Goal: Information Seeking & Learning: Learn about a topic

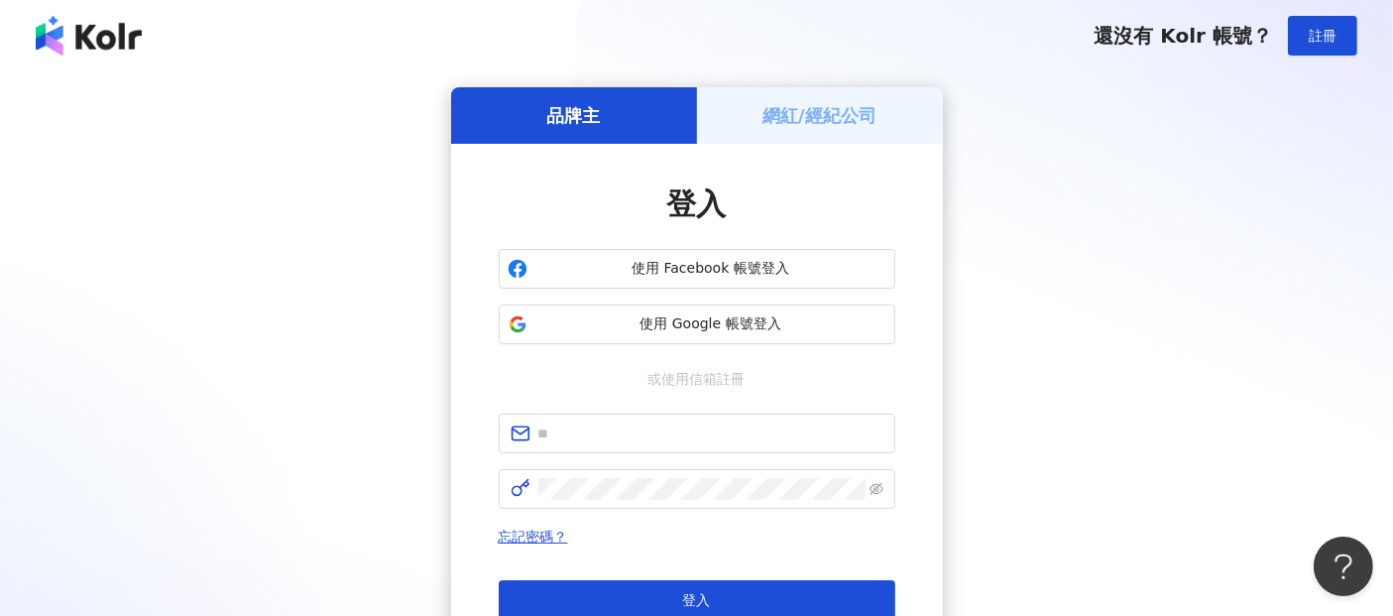
click at [804, 113] on h5 "網紅/經紀公司" at bounding box center [820, 115] width 114 height 25
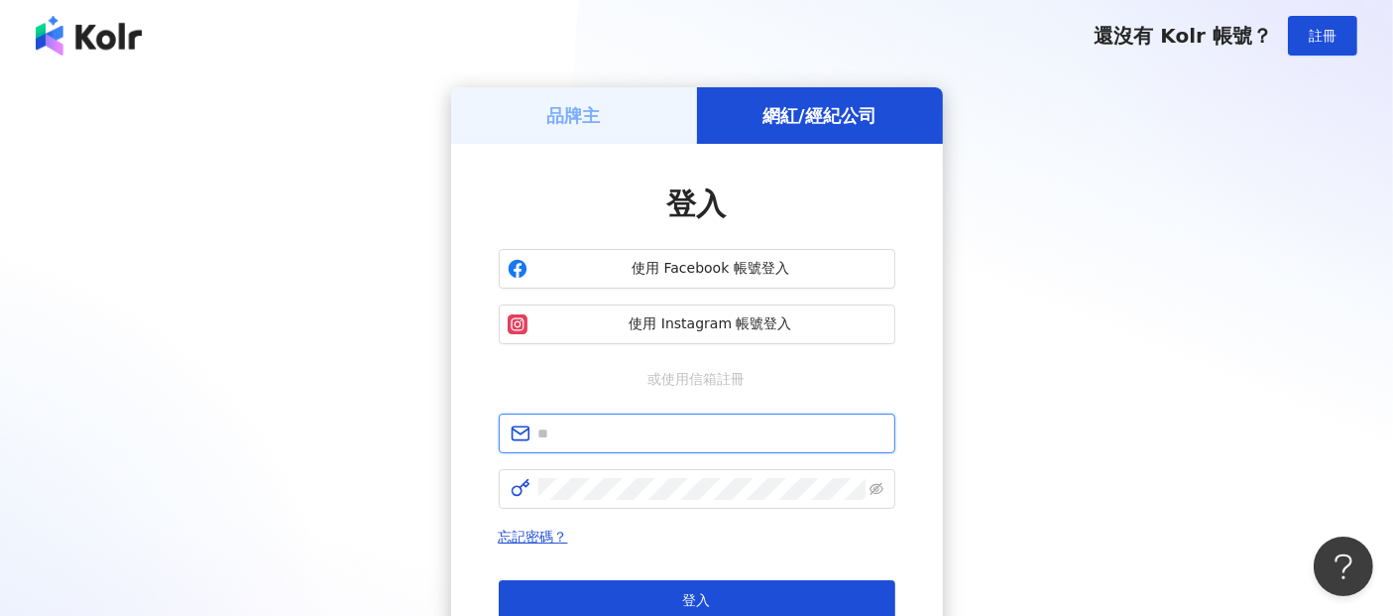
click at [689, 440] on input "text" at bounding box center [711, 433] width 345 height 22
type input "**********"
click button "登入" at bounding box center [697, 600] width 397 height 40
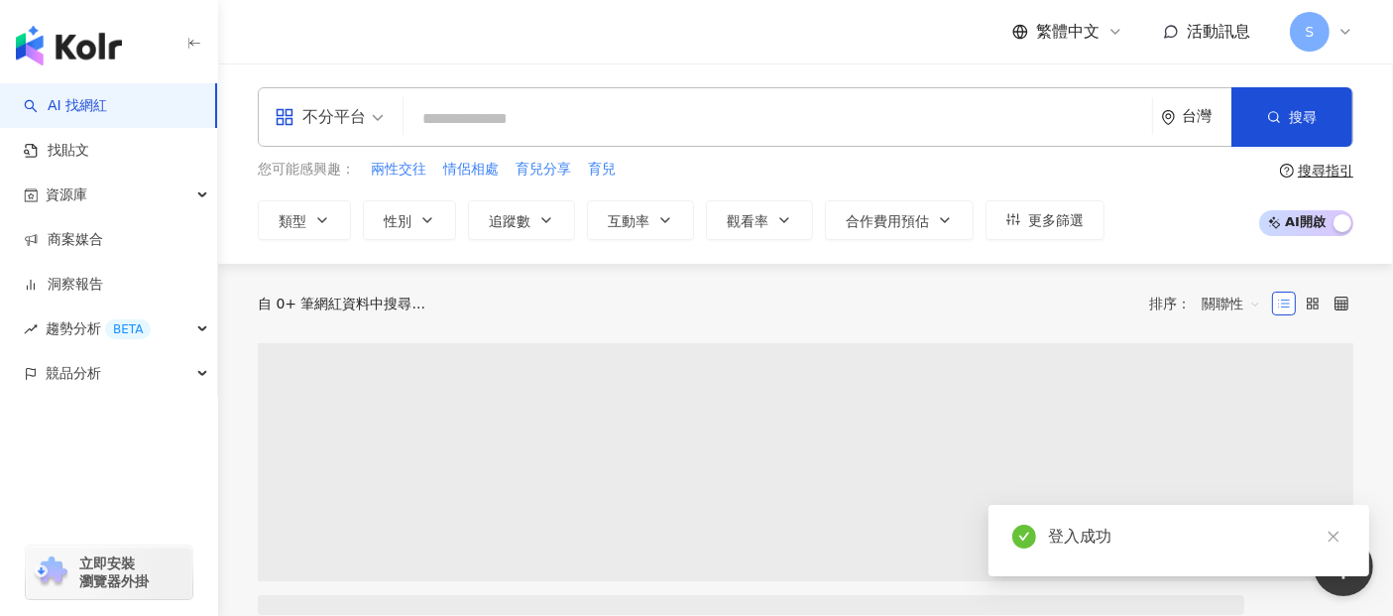
click at [367, 126] on span "不分平台" at bounding box center [329, 117] width 109 height 32
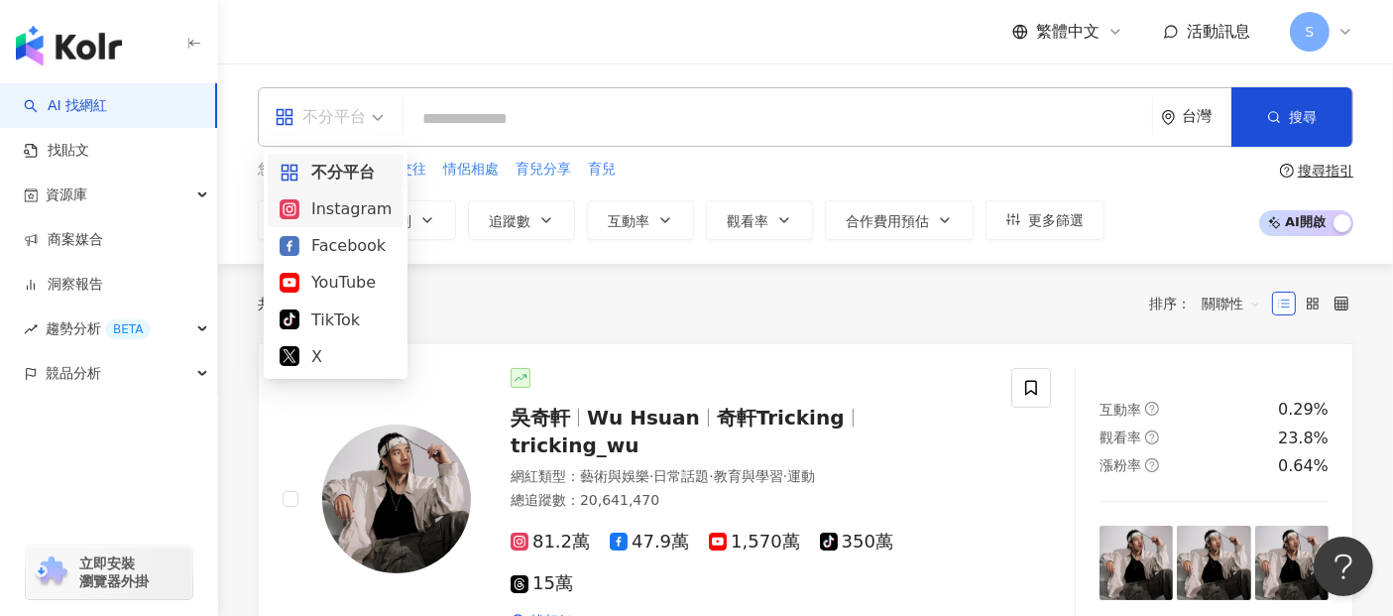
click at [360, 213] on div "Instagram" at bounding box center [336, 208] width 112 height 25
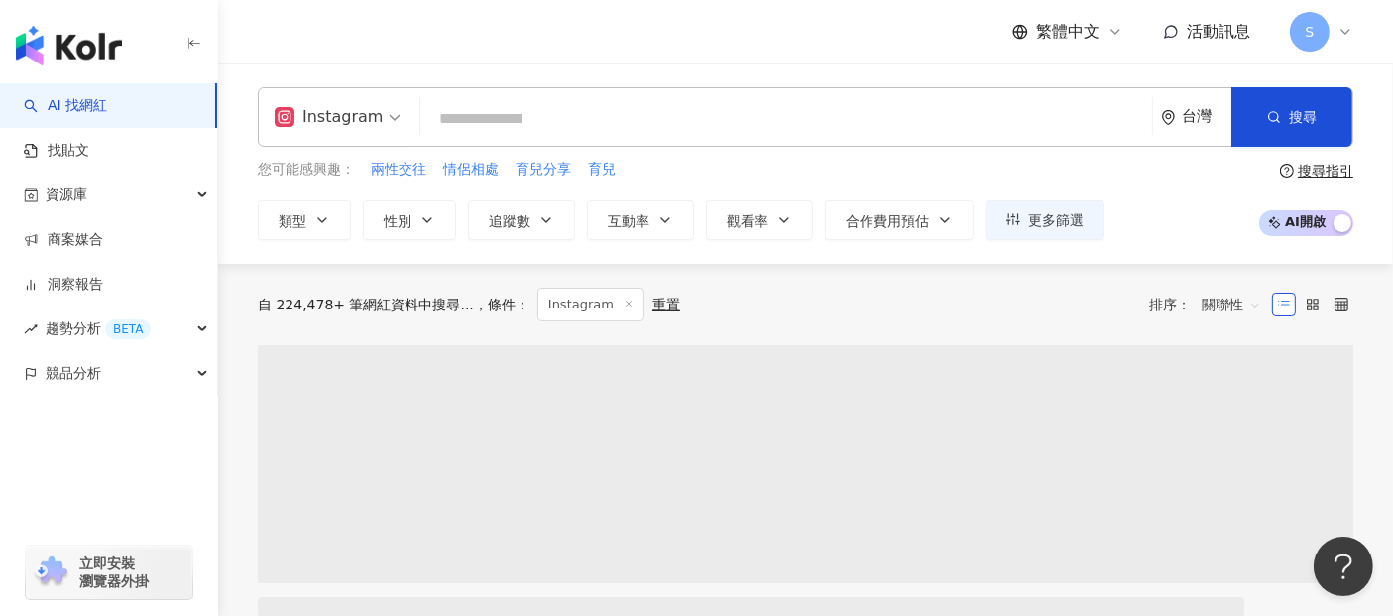
click at [609, 112] on input "search" at bounding box center [786, 119] width 716 height 38
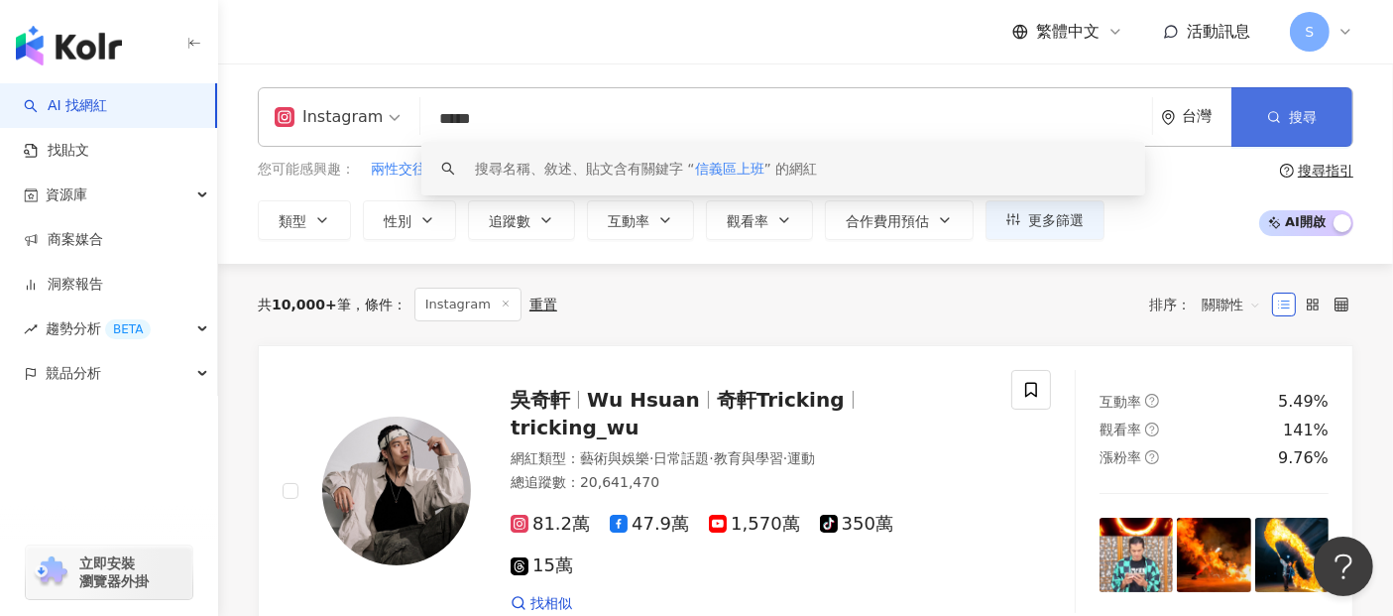
click at [1314, 115] on span "搜尋" at bounding box center [1303, 117] width 28 height 16
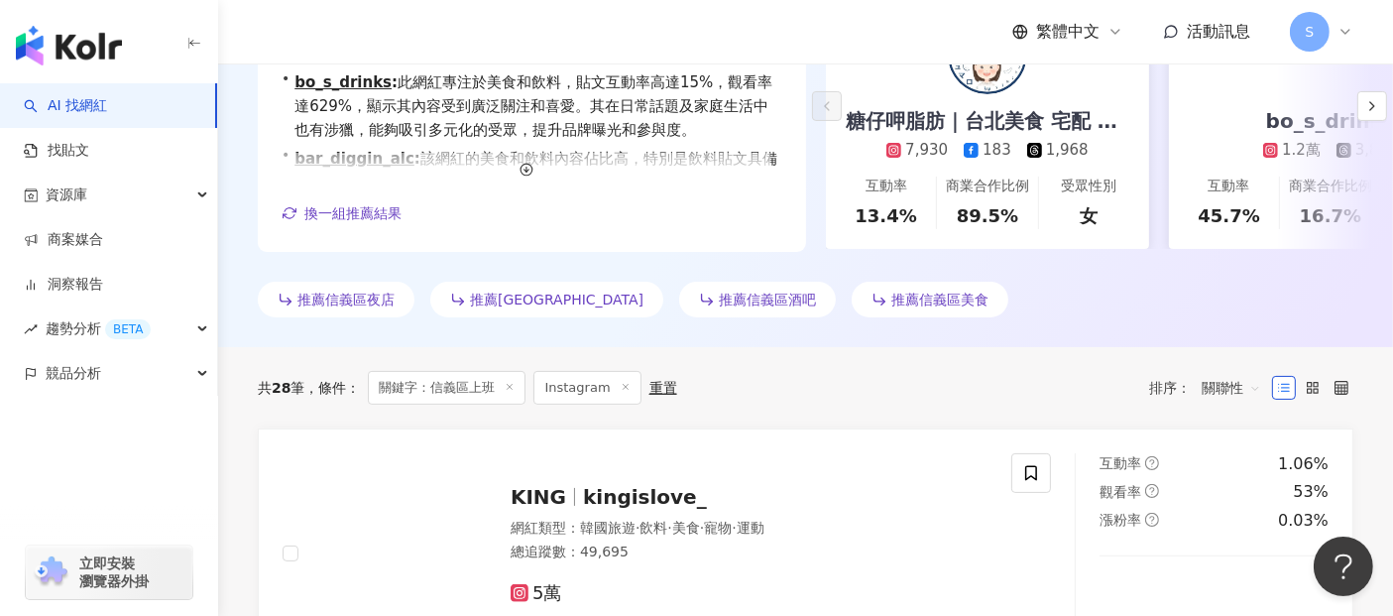
scroll to position [440, 0]
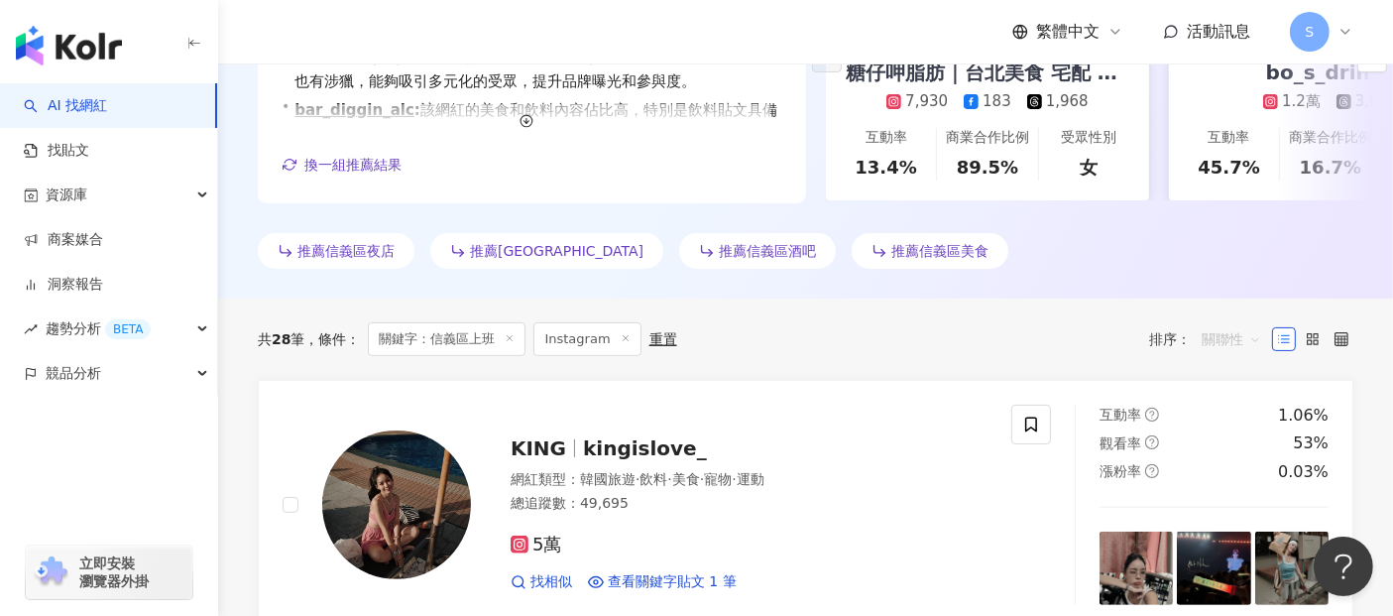
click at [1241, 335] on span "關聯性" at bounding box center [1232, 339] width 60 height 32
click at [1227, 419] on div "追蹤數" at bounding box center [1232, 413] width 50 height 22
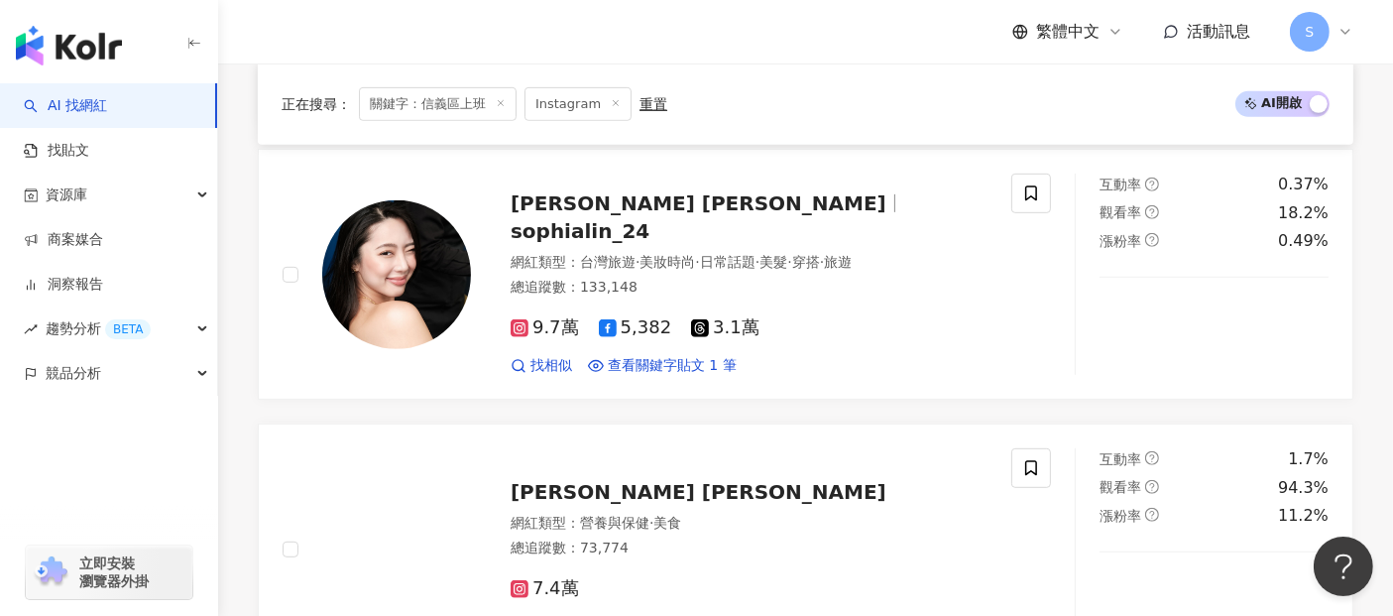
scroll to position [881, 0]
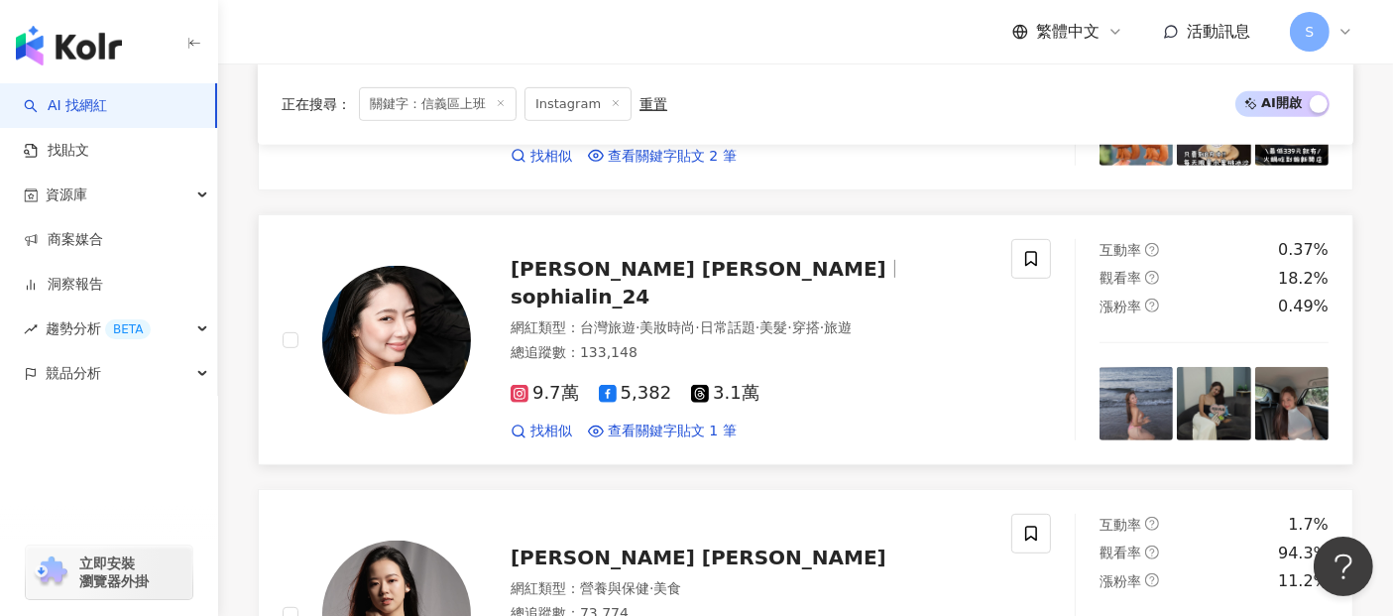
click at [650, 285] on span "sophialin_24" at bounding box center [580, 297] width 139 height 24
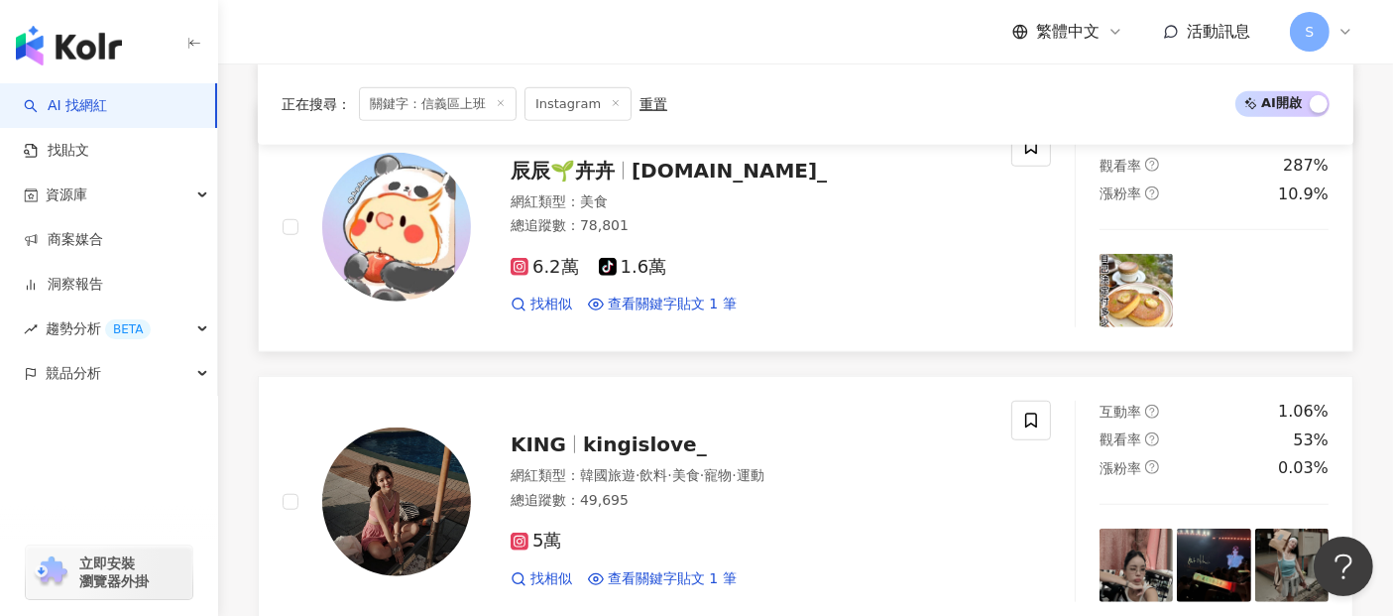
scroll to position [1762, 0]
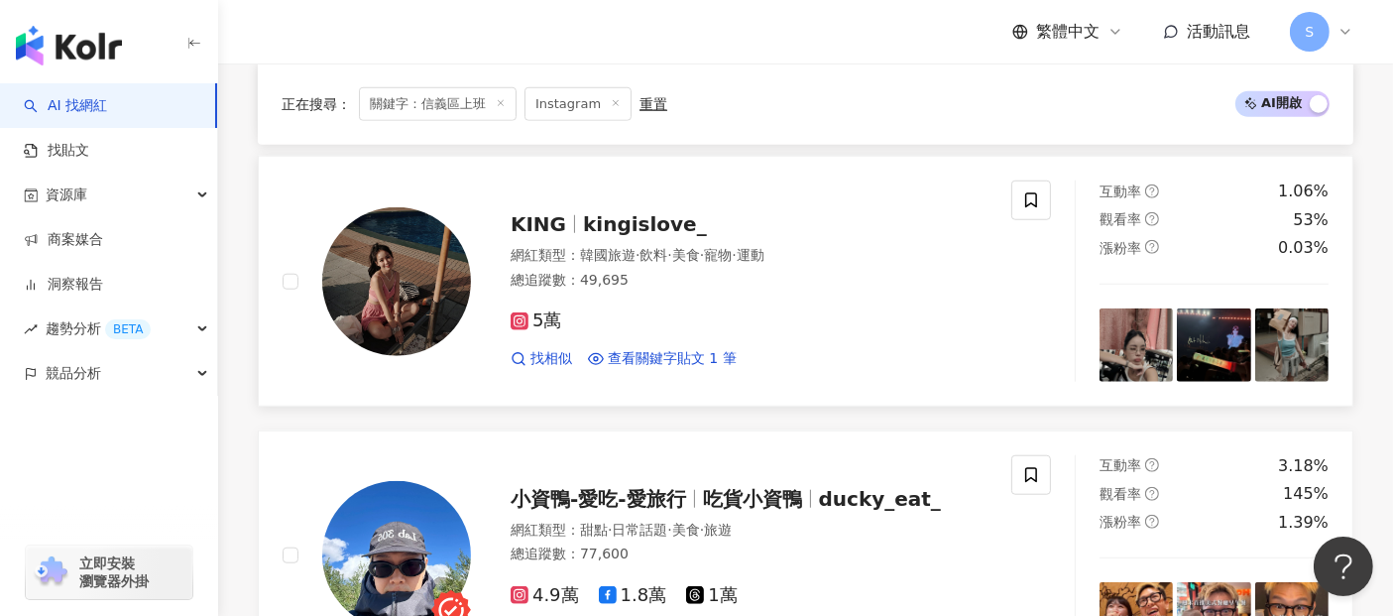
click at [624, 222] on span "kingislove_" at bounding box center [645, 224] width 124 height 24
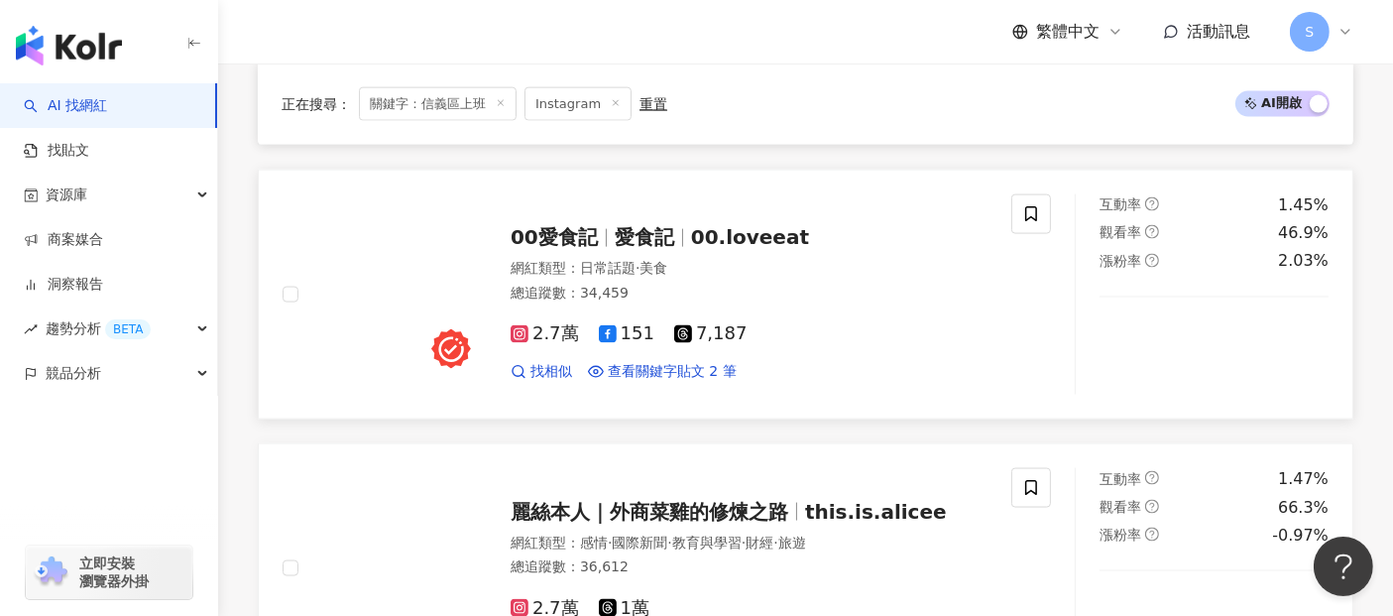
scroll to position [2864, 0]
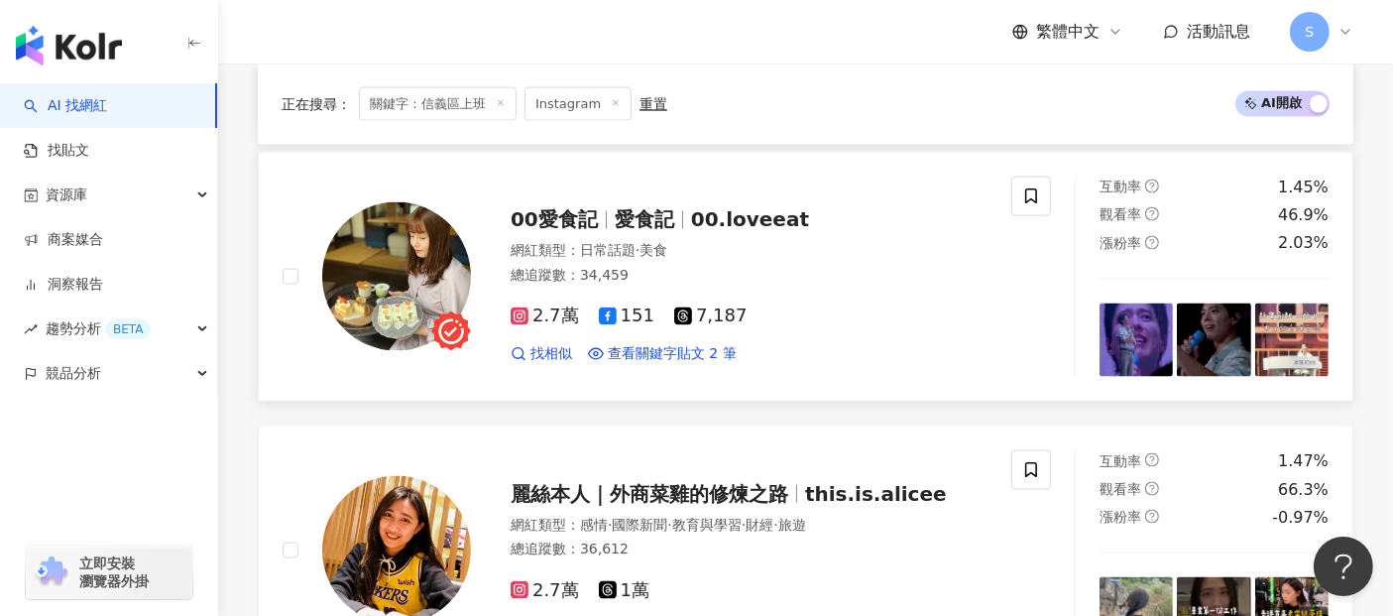
click at [666, 211] on span "愛食記" at bounding box center [645, 219] width 60 height 24
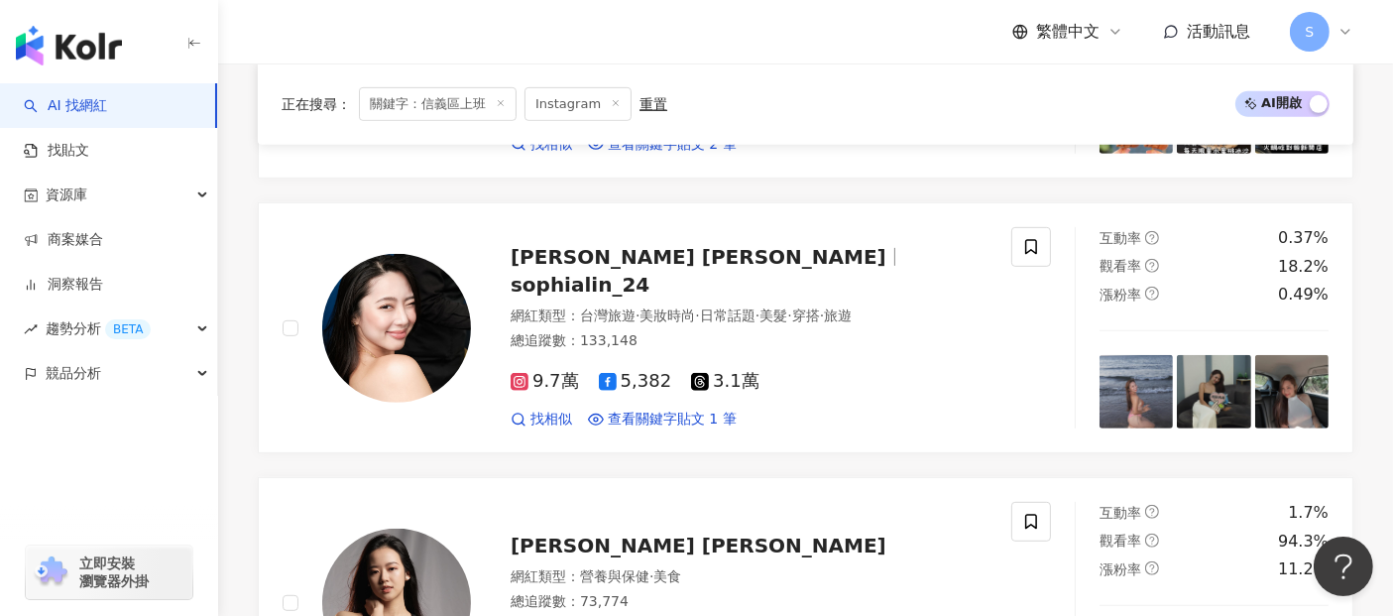
scroll to position [881, 0]
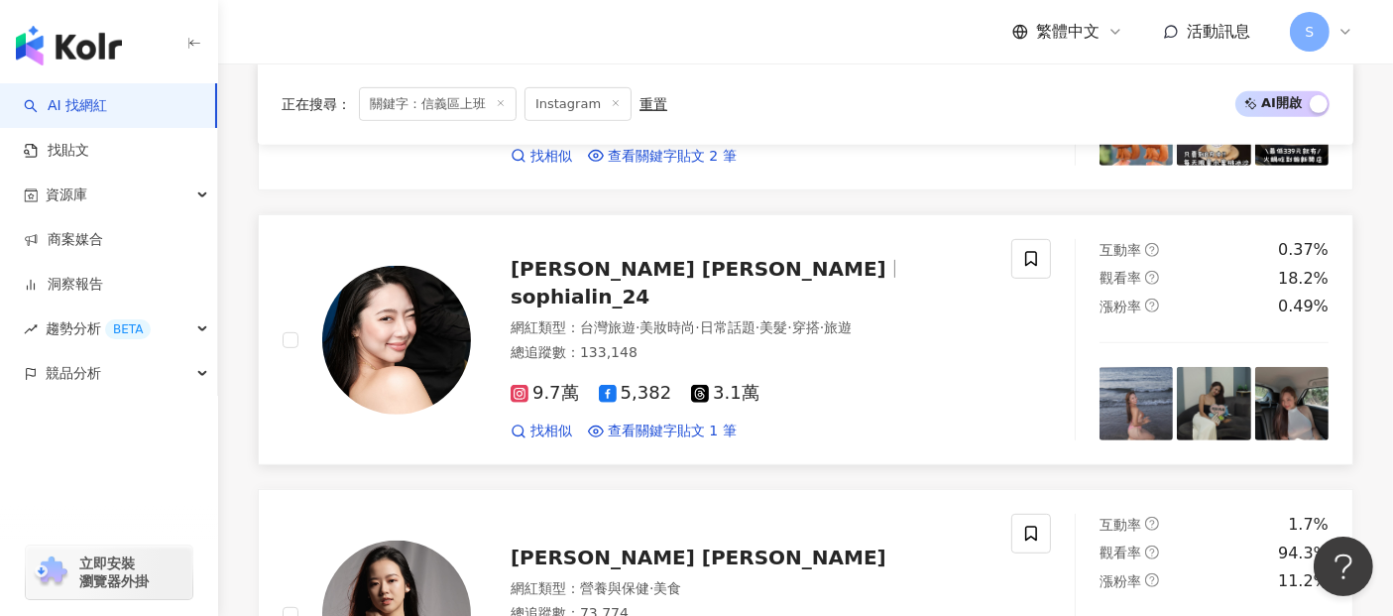
click at [650, 285] on span "sophialin_24" at bounding box center [580, 297] width 139 height 24
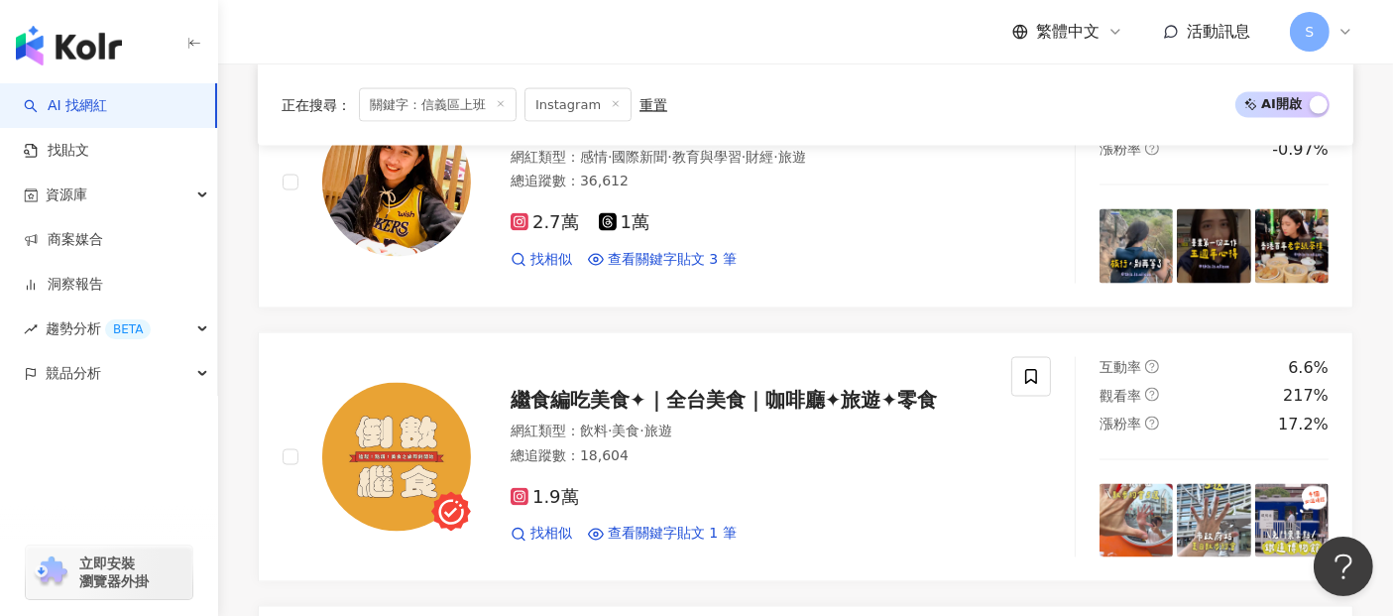
scroll to position [3415, 0]
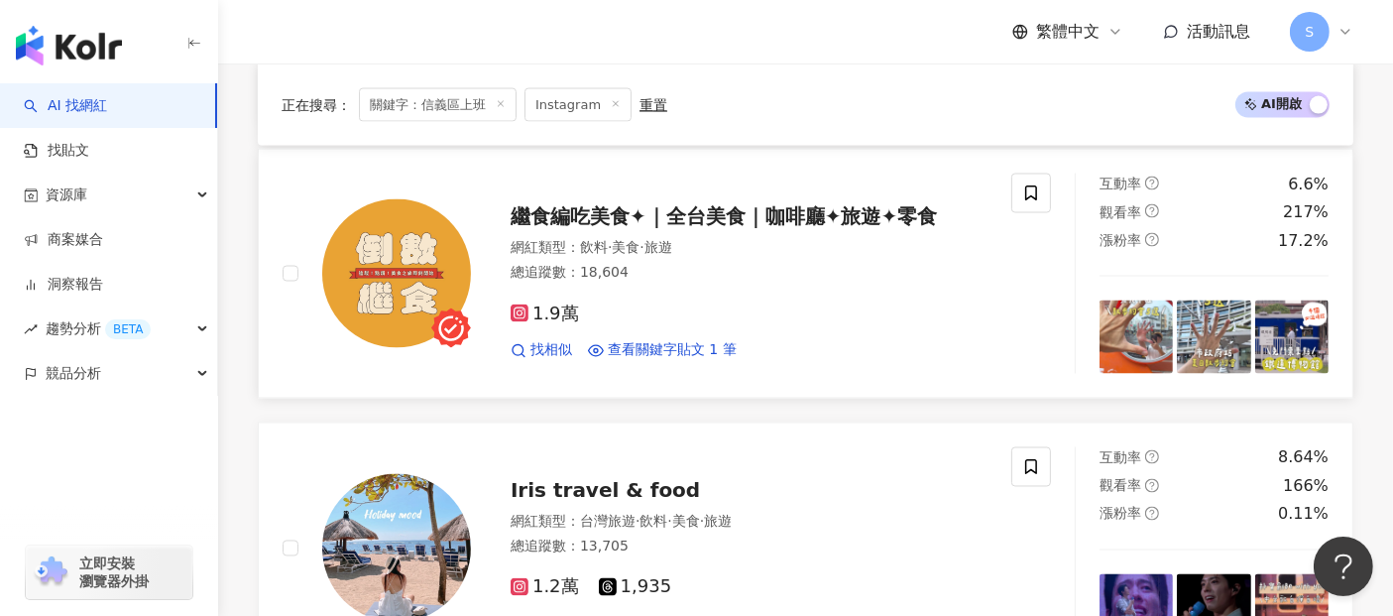
click at [722, 205] on span "繼食編吃美食✦｜全台美食｜咖啡廳✦旅遊✦零食" at bounding box center [724, 216] width 426 height 24
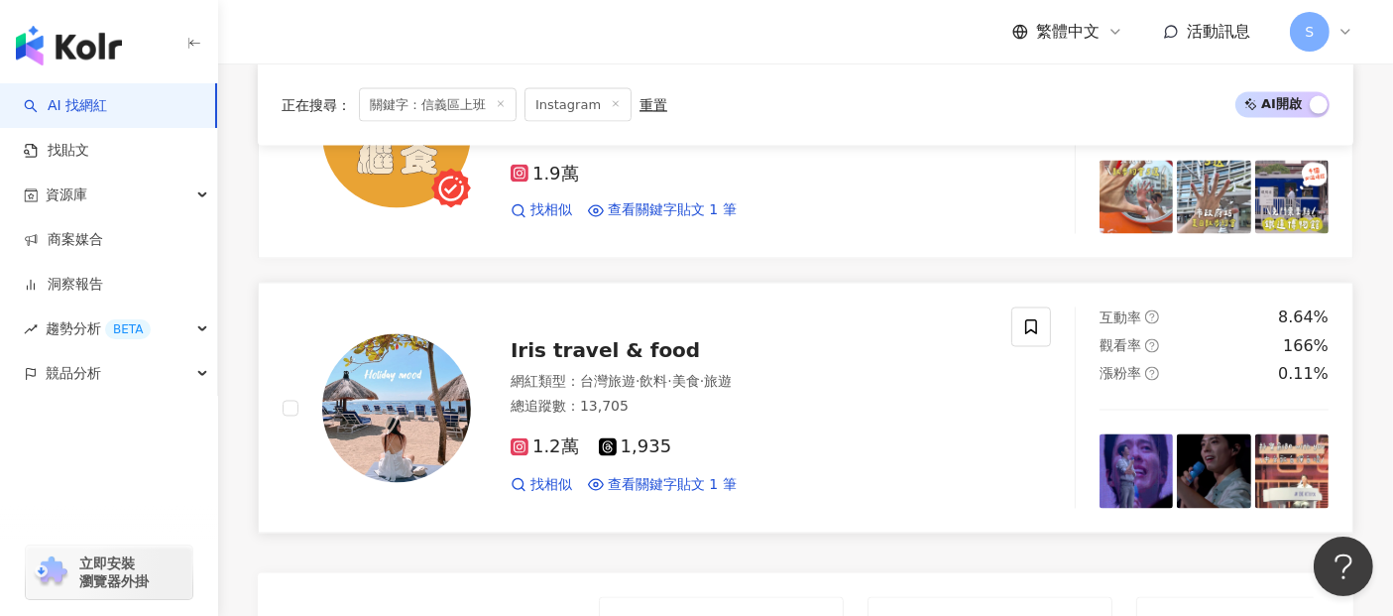
scroll to position [3636, 0]
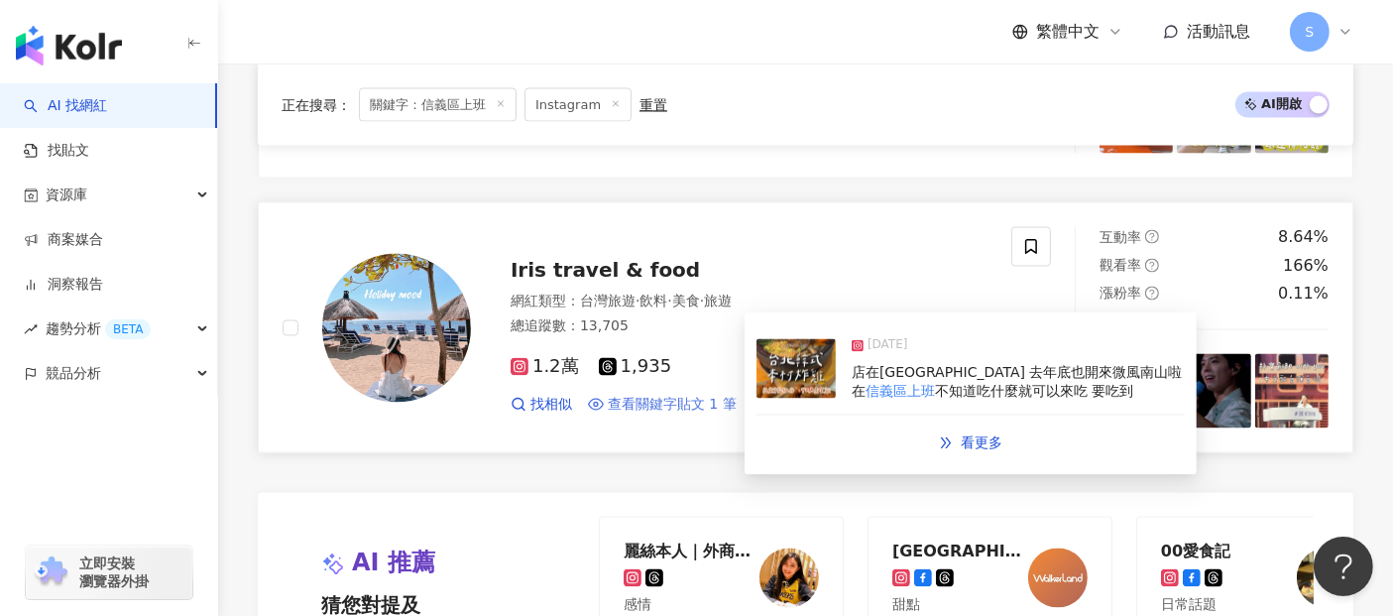
click at [696, 396] on span "查看關鍵字貼文 1 筆" at bounding box center [672, 406] width 129 height 20
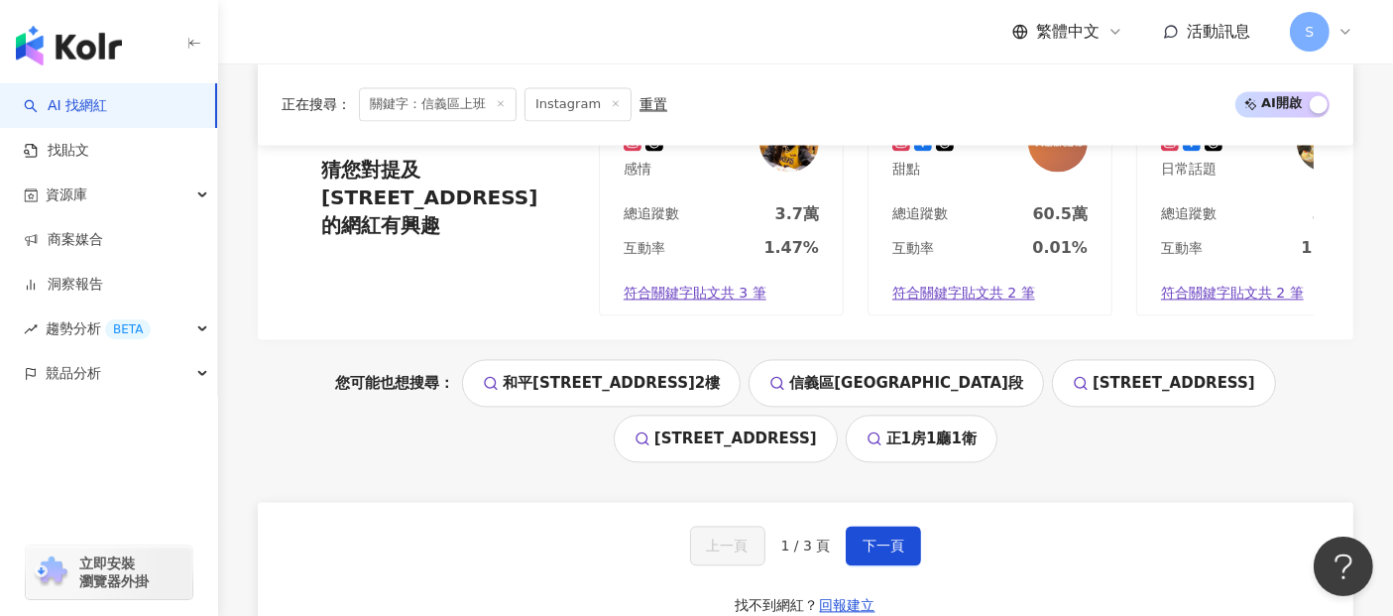
scroll to position [3526, 0]
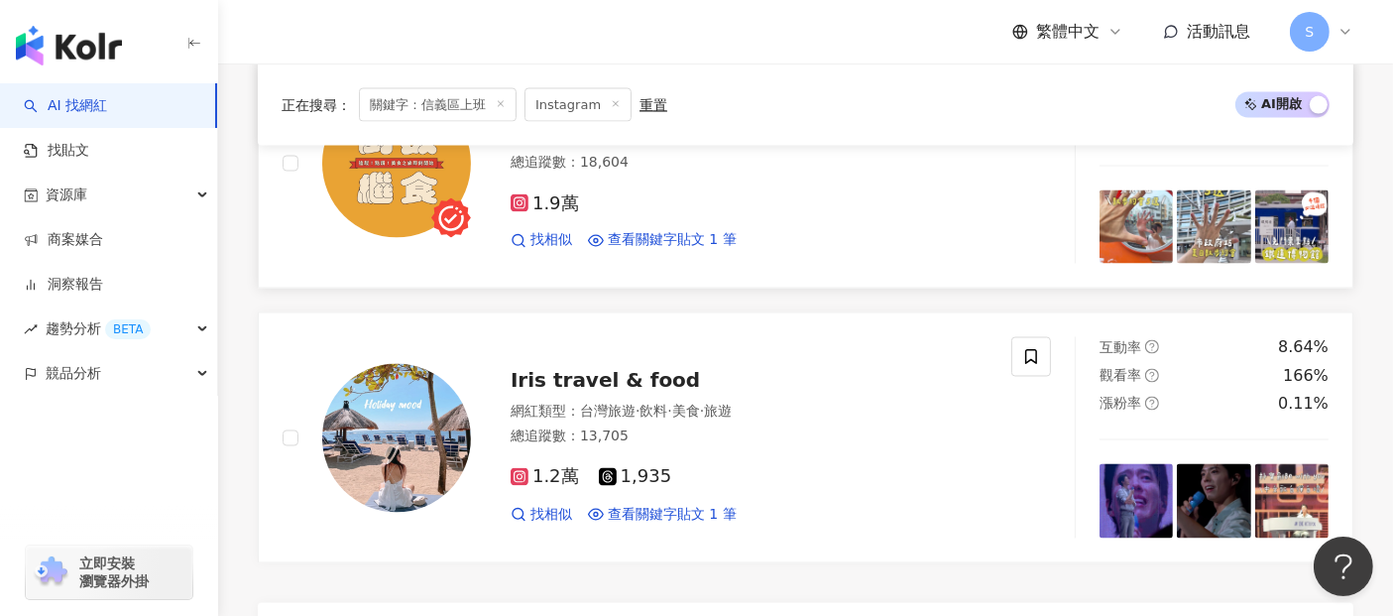
click at [1228, 229] on img at bounding box center [1213, 226] width 73 height 73
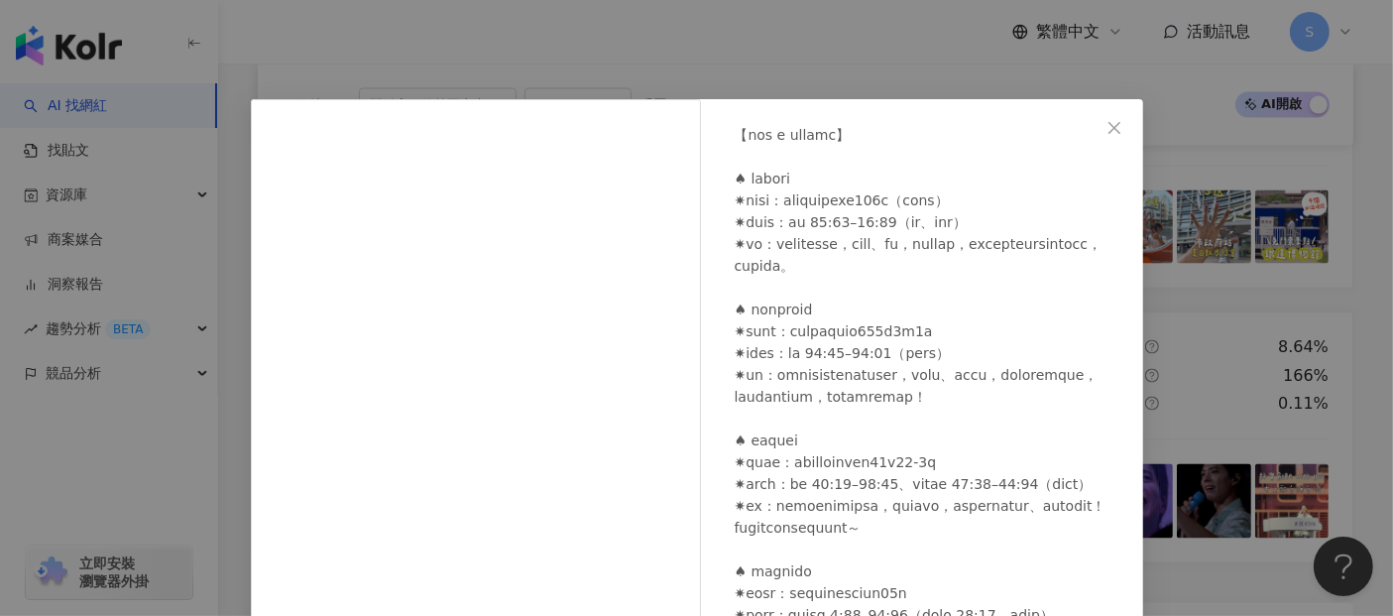
scroll to position [612, 0]
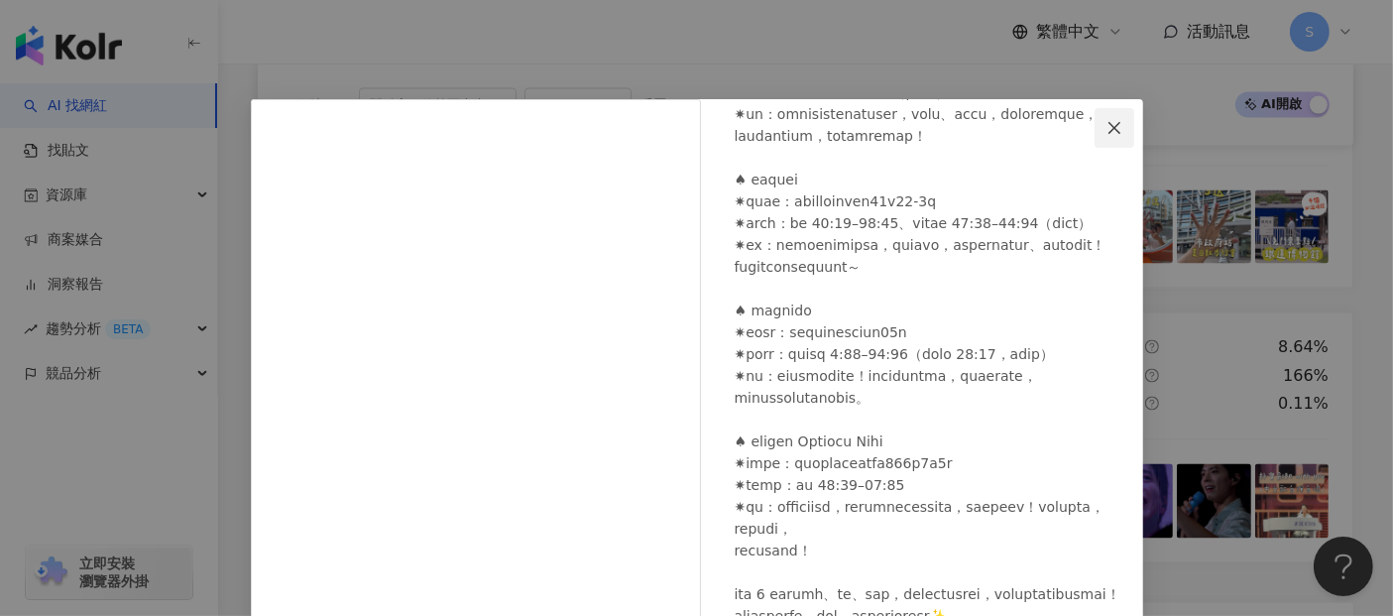
click at [1112, 126] on icon "close" at bounding box center [1115, 128] width 16 height 16
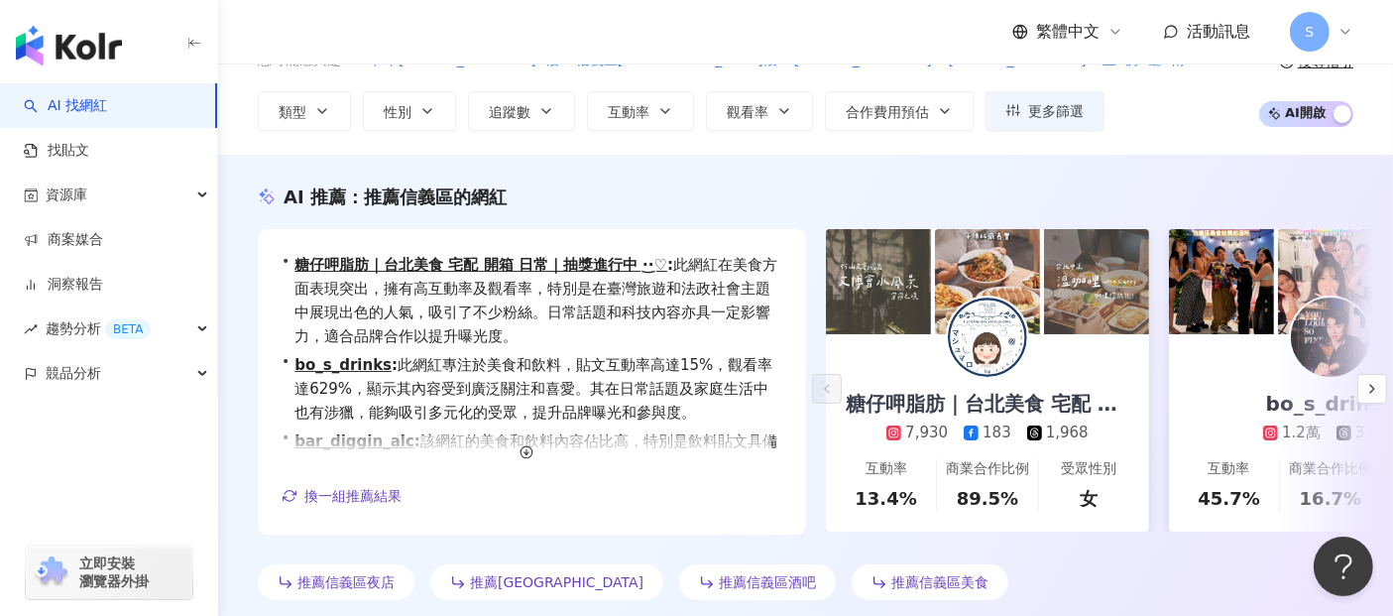
scroll to position [0, 0]
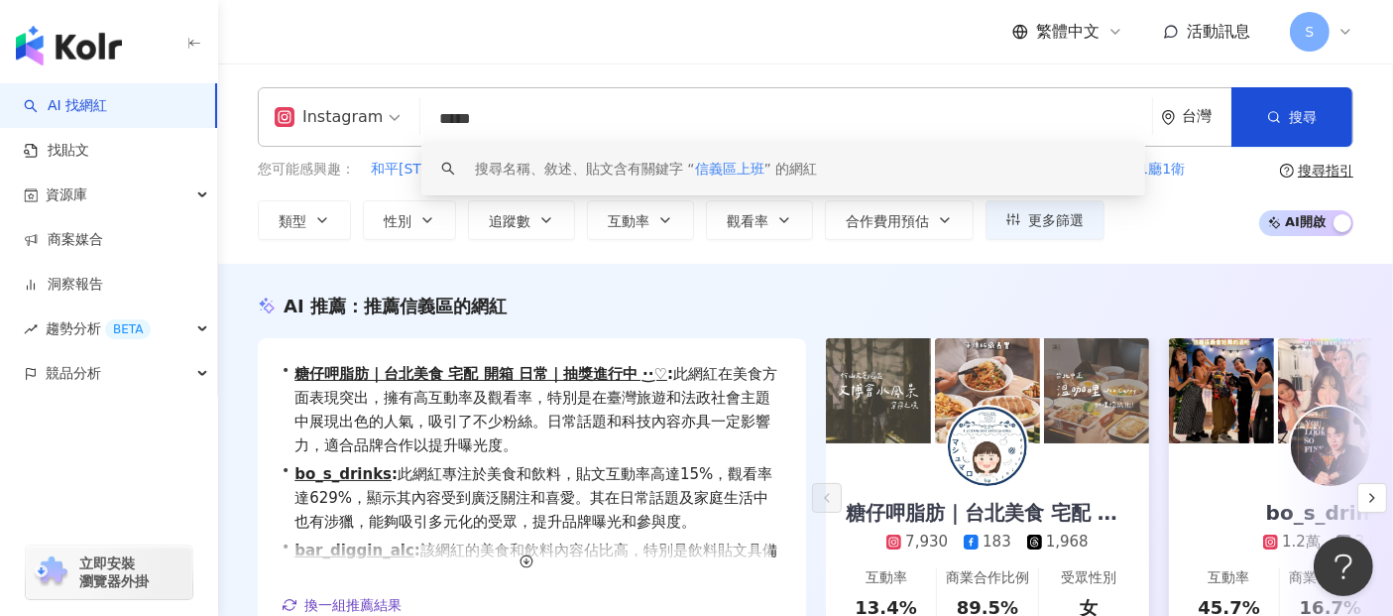
drag, startPoint x: 481, startPoint y: 125, endPoint x: 535, endPoint y: 124, distance: 53.6
click at [535, 124] on input "*****" at bounding box center [786, 119] width 716 height 38
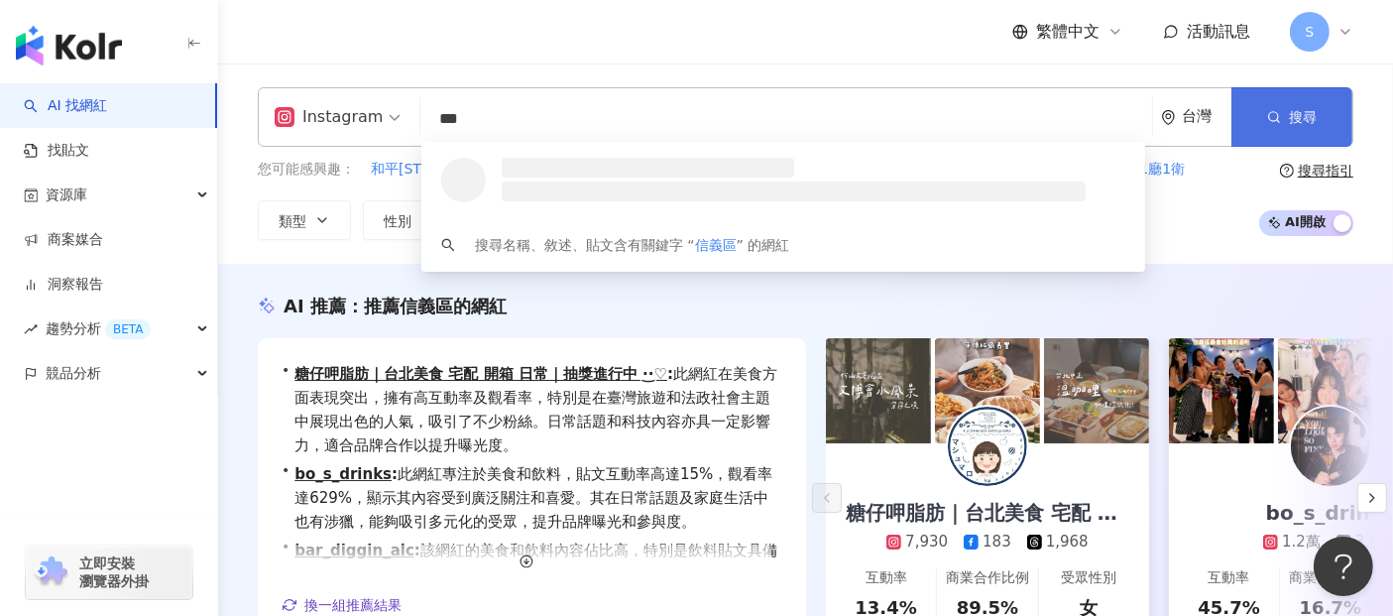
type input "***"
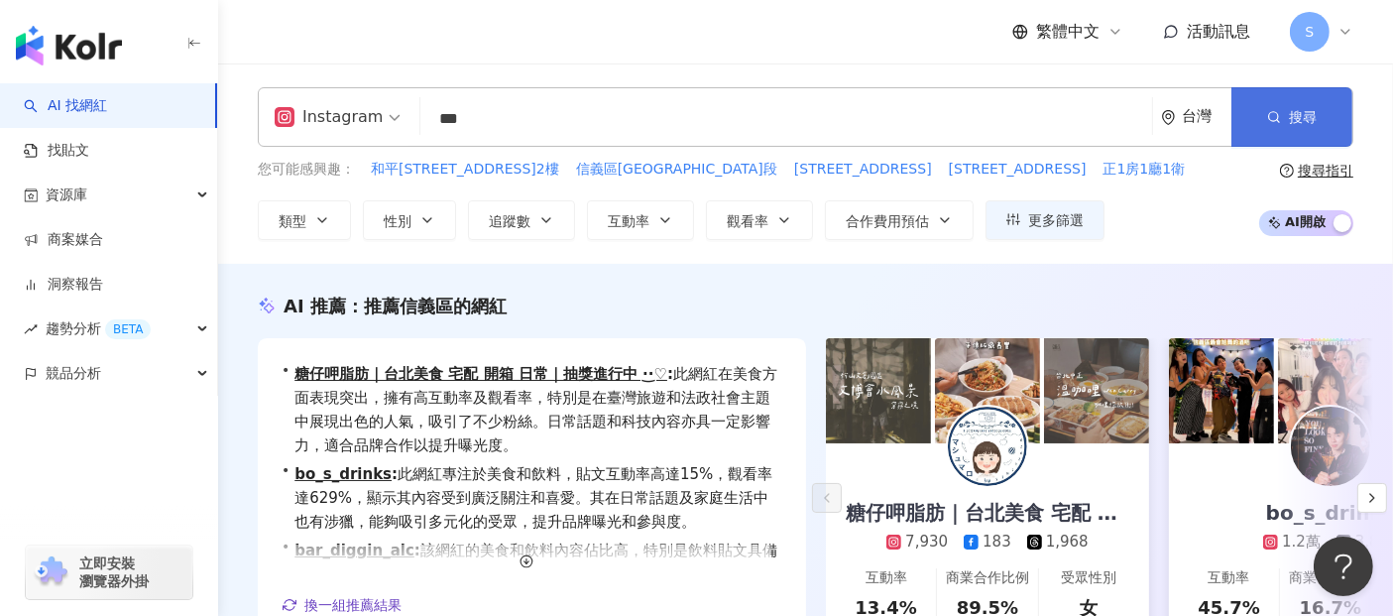
click at [1291, 97] on button "搜尋" at bounding box center [1292, 117] width 121 height 60
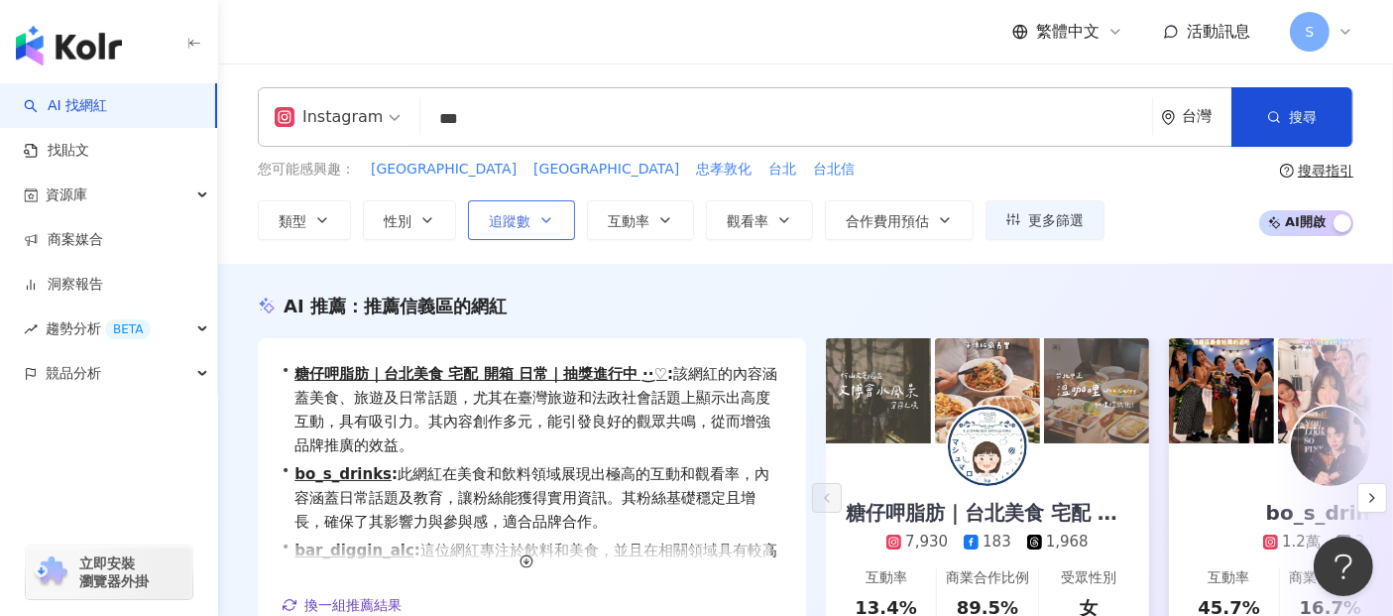
click at [516, 219] on span "追蹤數" at bounding box center [510, 221] width 42 height 16
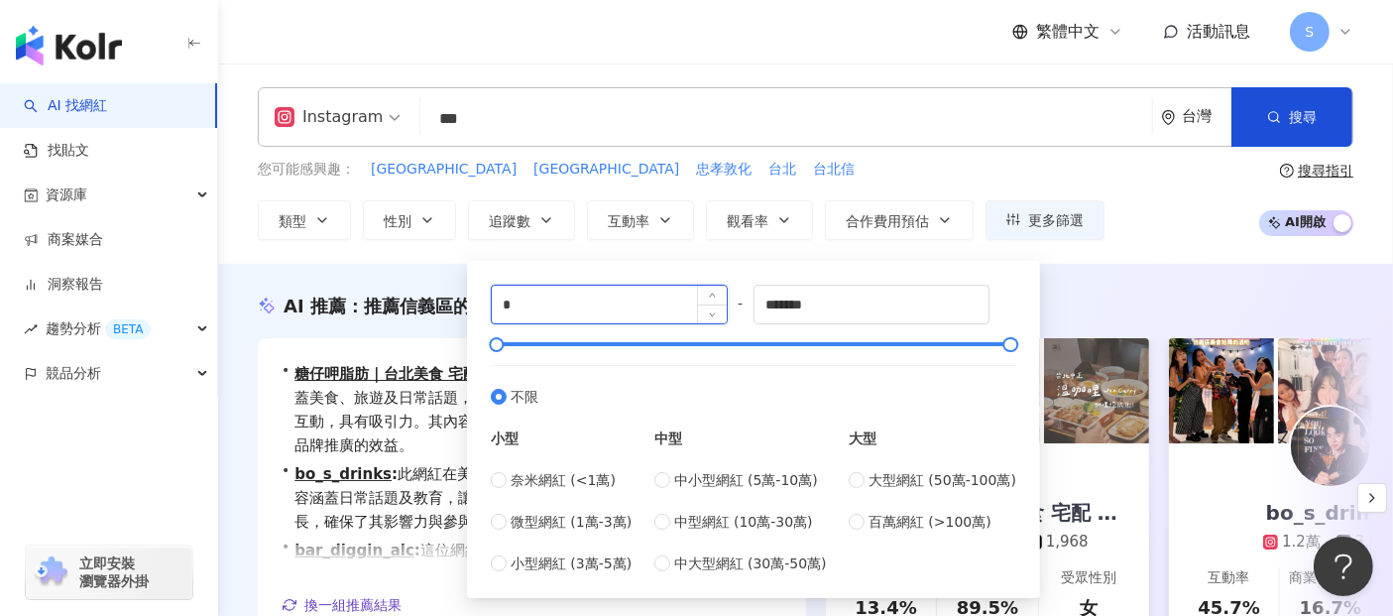
drag, startPoint x: 516, startPoint y: 308, endPoint x: 492, endPoint y: 304, distance: 24.1
click at [492, 304] on input "*" at bounding box center [609, 305] width 235 height 38
type input "*****"
drag, startPoint x: 773, startPoint y: 305, endPoint x: 858, endPoint y: 305, distance: 85.3
click at [858, 305] on input "*******" at bounding box center [872, 305] width 235 height 38
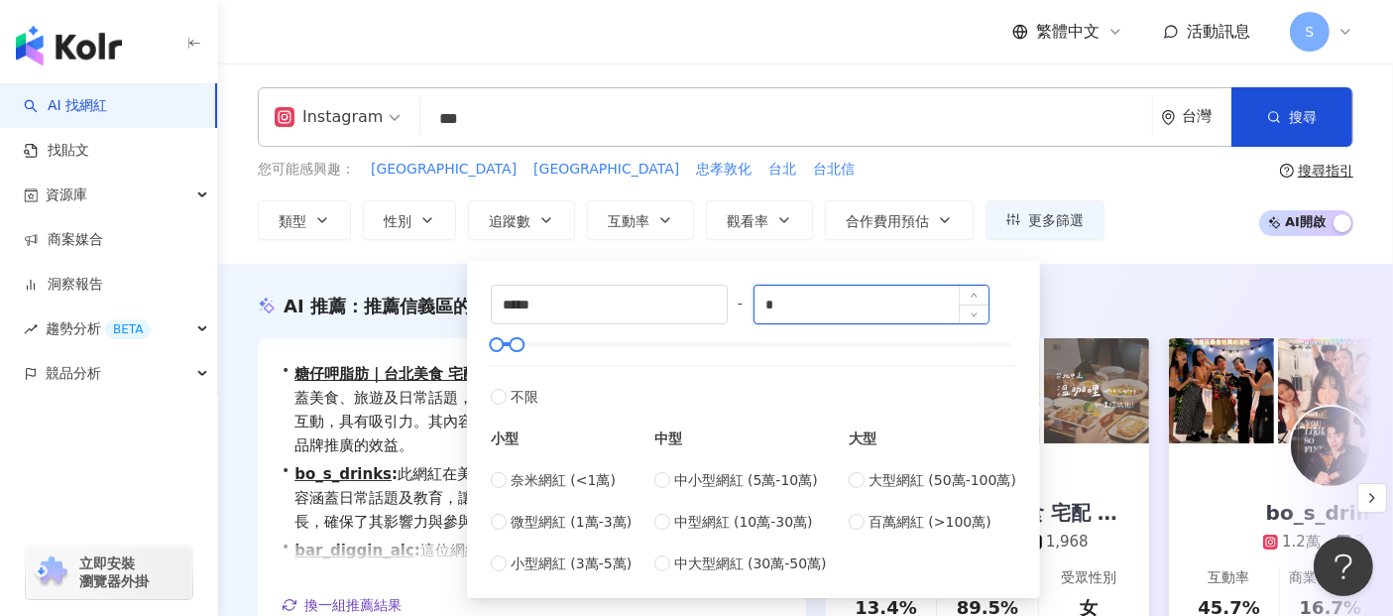
type input "*"
type input "******"
click at [1122, 290] on div "AI 推薦 ： 推薦信義區的網紅 • 糖仔呷脂肪｜台北美食 宅配 開箱 日常｜抽獎進行中 ·͜·♡ : 該網紅的內容涵蓋美食、旅遊及日常話題，尤其在臺灣旅遊和…" at bounding box center [805, 501] width 1175 height 475
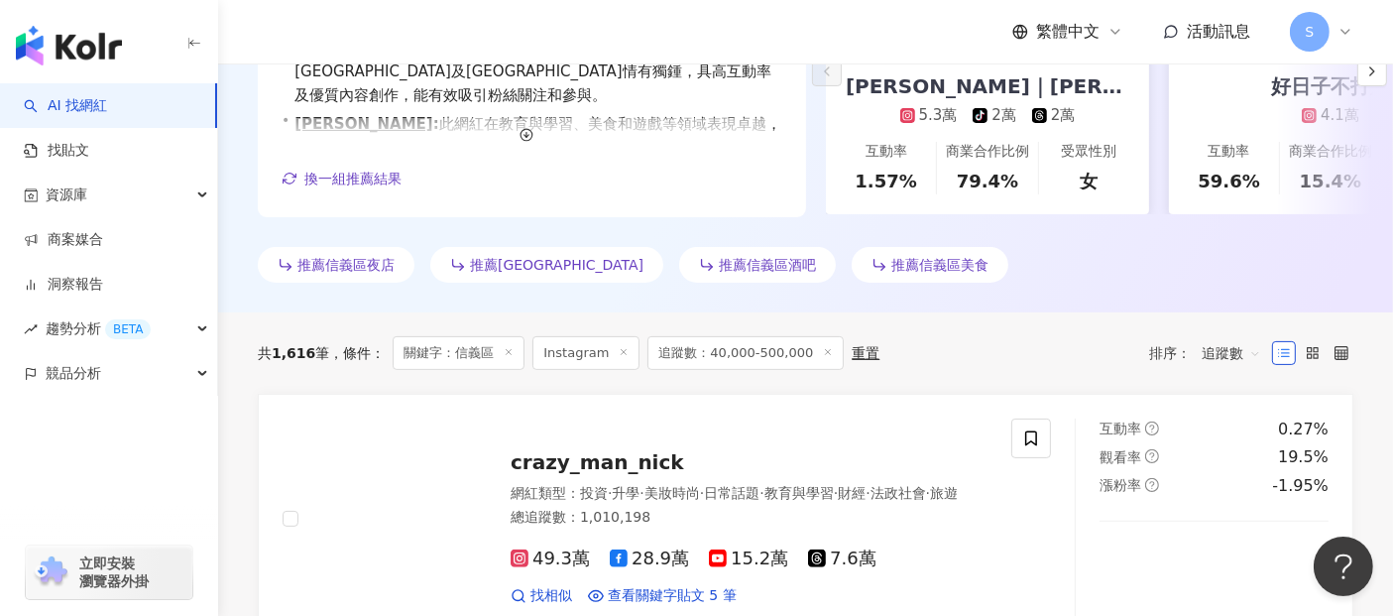
scroll to position [555, 0]
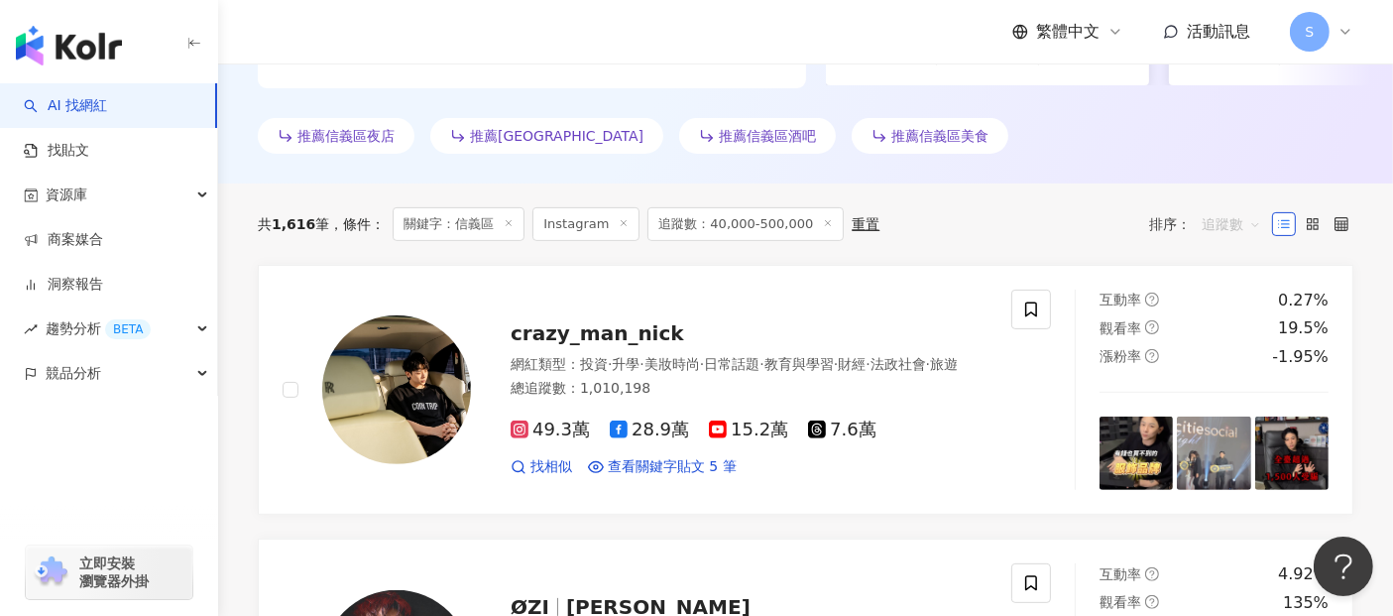
click at [1221, 223] on span "追蹤數" at bounding box center [1232, 224] width 60 height 32
click at [1237, 431] on div "關鍵字" at bounding box center [1232, 432] width 50 height 22
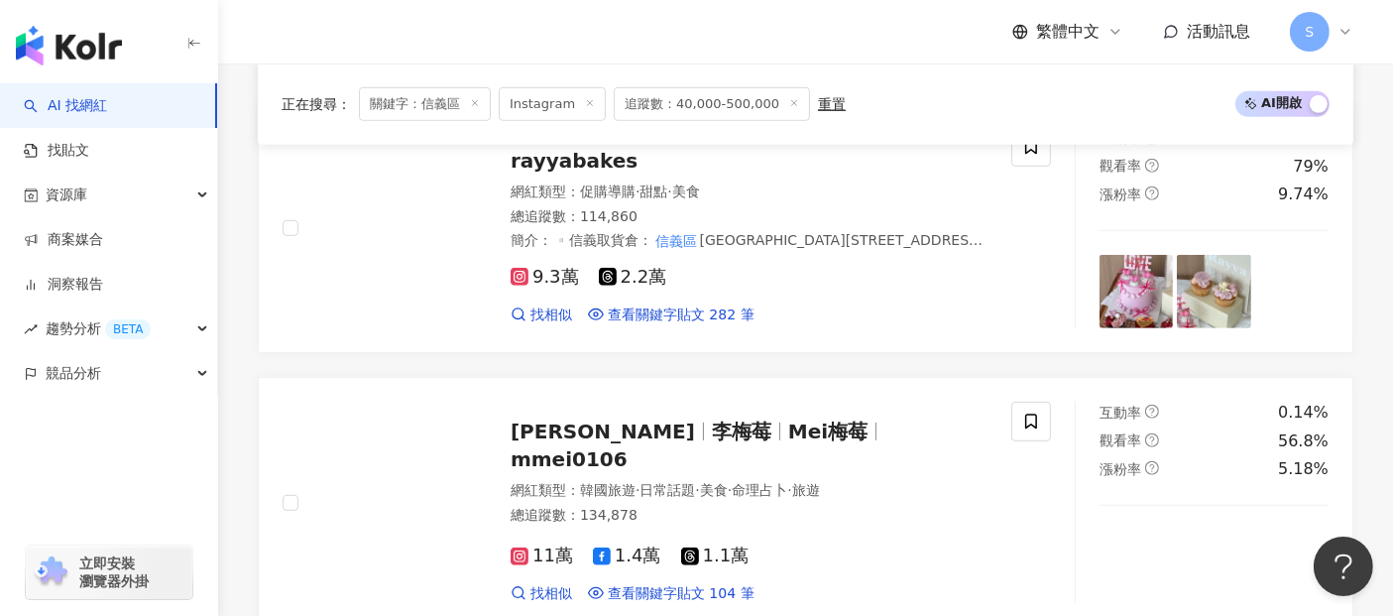
scroll to position [1212, 0]
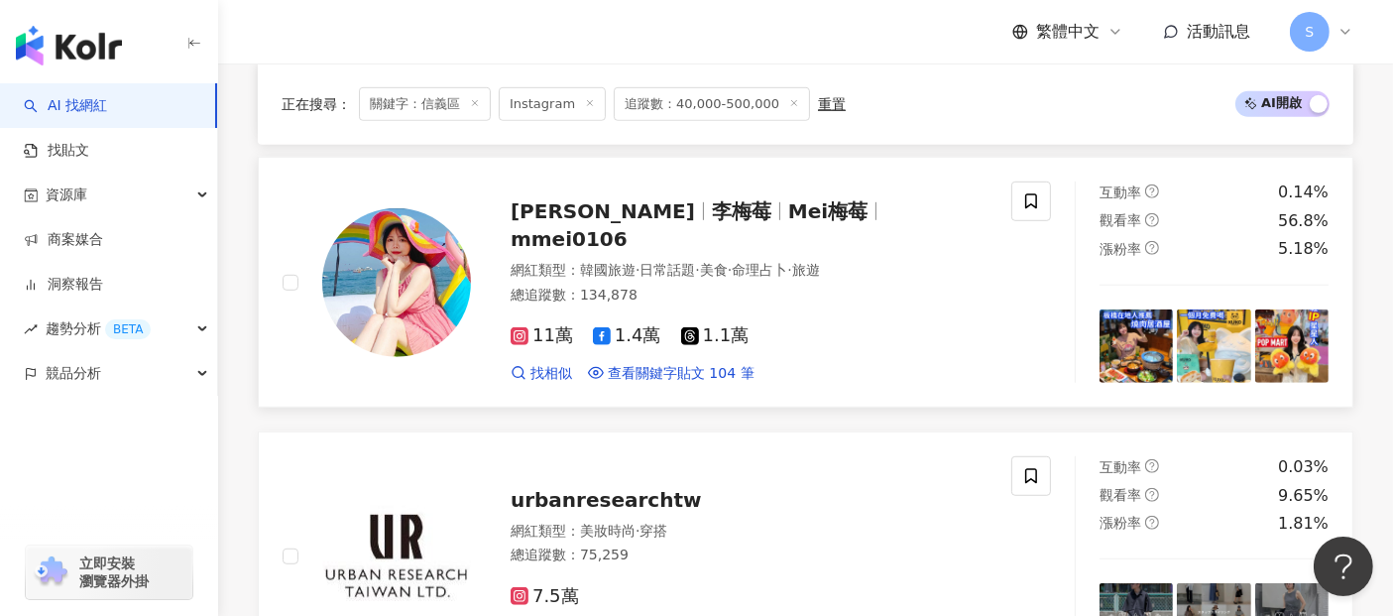
click at [628, 227] on span "mmei0106" at bounding box center [569, 239] width 117 height 24
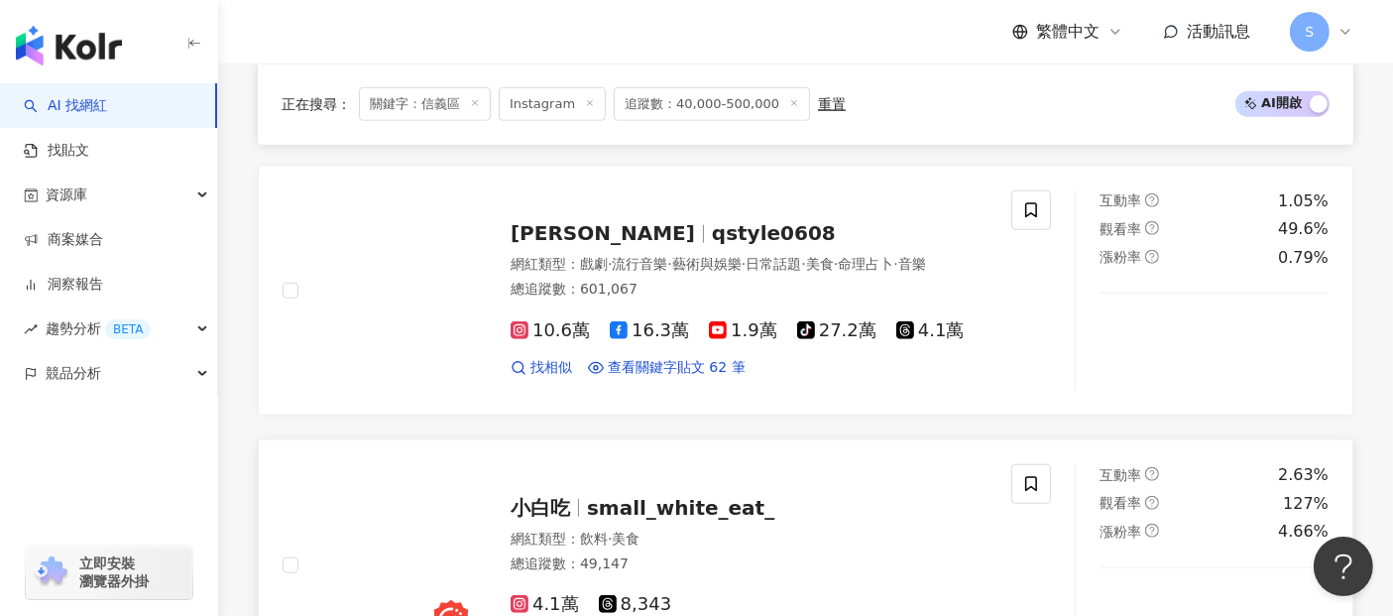
scroll to position [1762, 0]
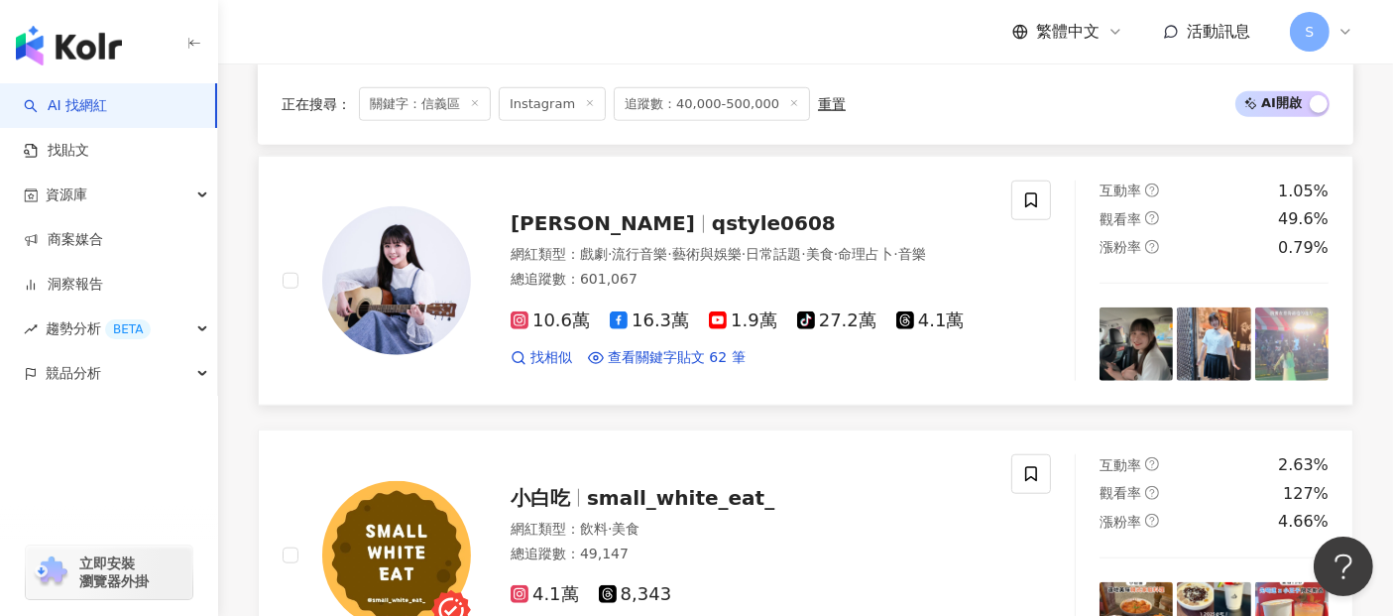
click at [712, 211] on span "qstyle0608" at bounding box center [774, 223] width 124 height 24
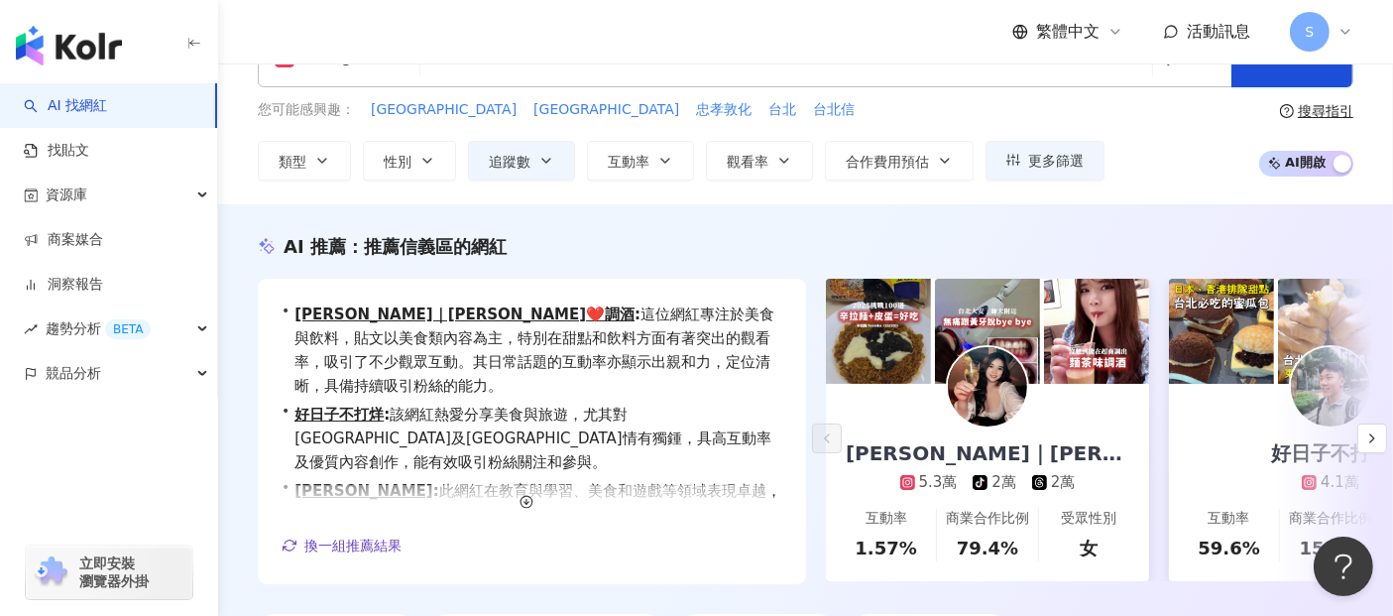
scroll to position [0, 0]
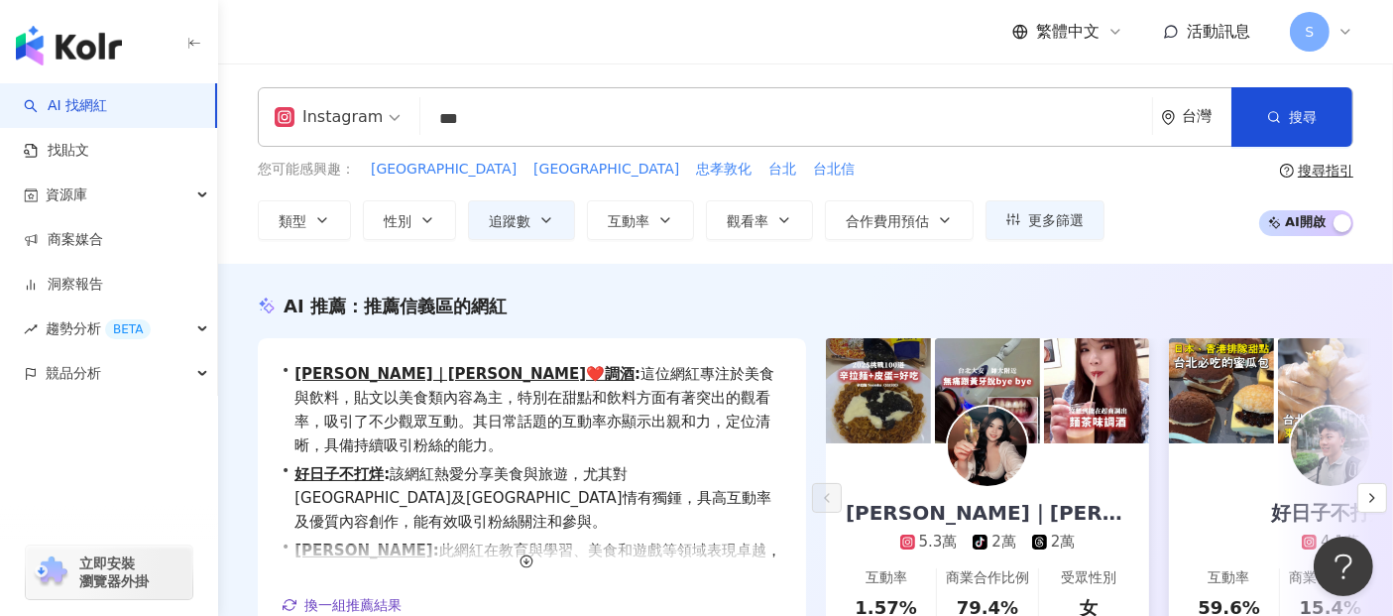
click at [760, 282] on div "AI 推薦 ： 推薦信義區的網紅 • Sandra｜珊卓❤️調酒 : 這位網紅專注於美食與飲料，貼文以美食類內容為主，特別在甜點和飲料方面有著突出的觀看率，吸…" at bounding box center [805, 501] width 1175 height 475
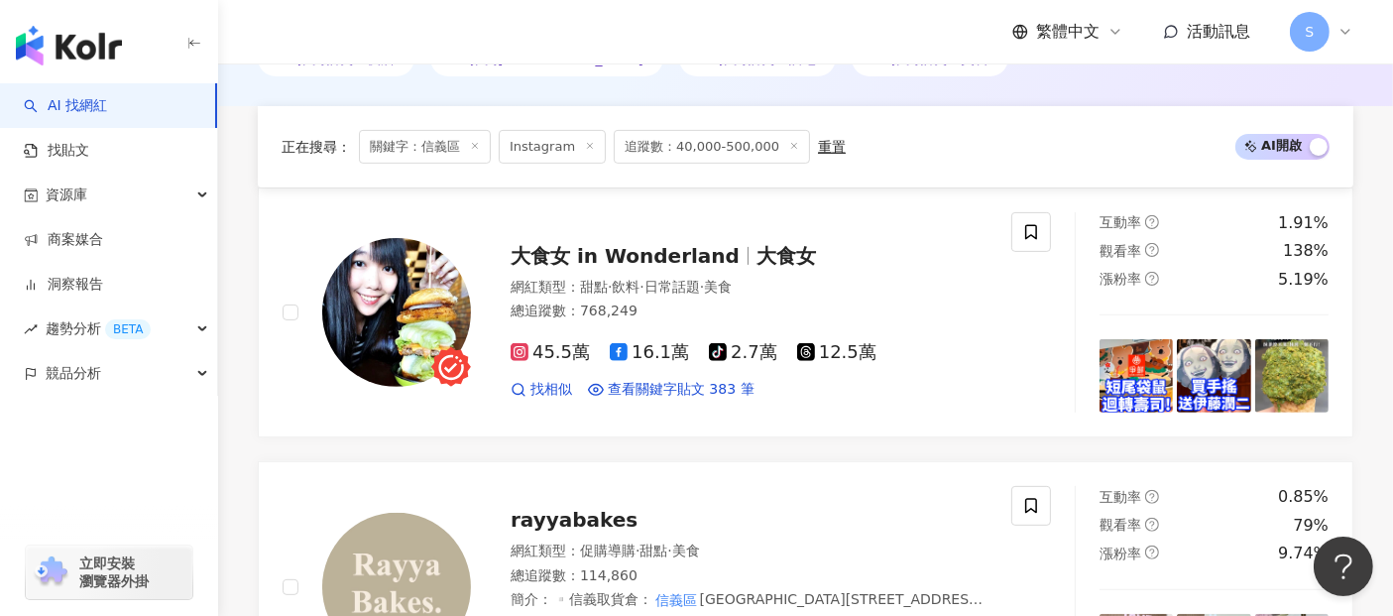
scroll to position [881, 0]
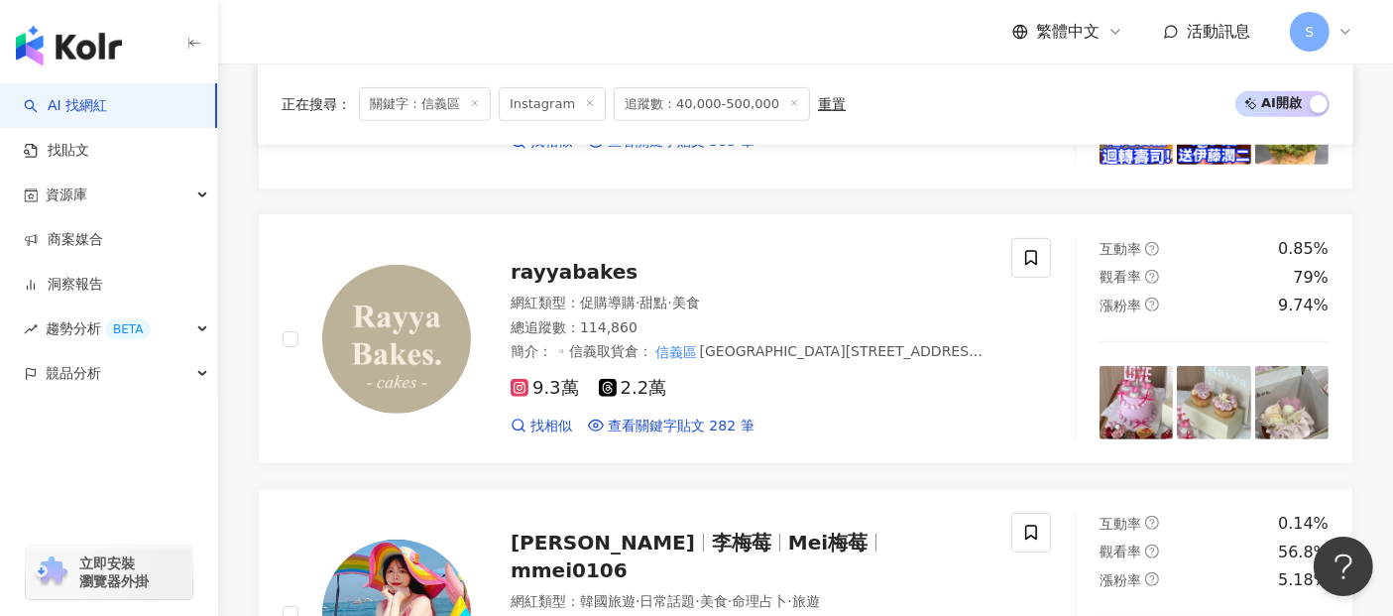
drag, startPoint x: 231, startPoint y: 508, endPoint x: 244, endPoint y: 506, distance: 13.0
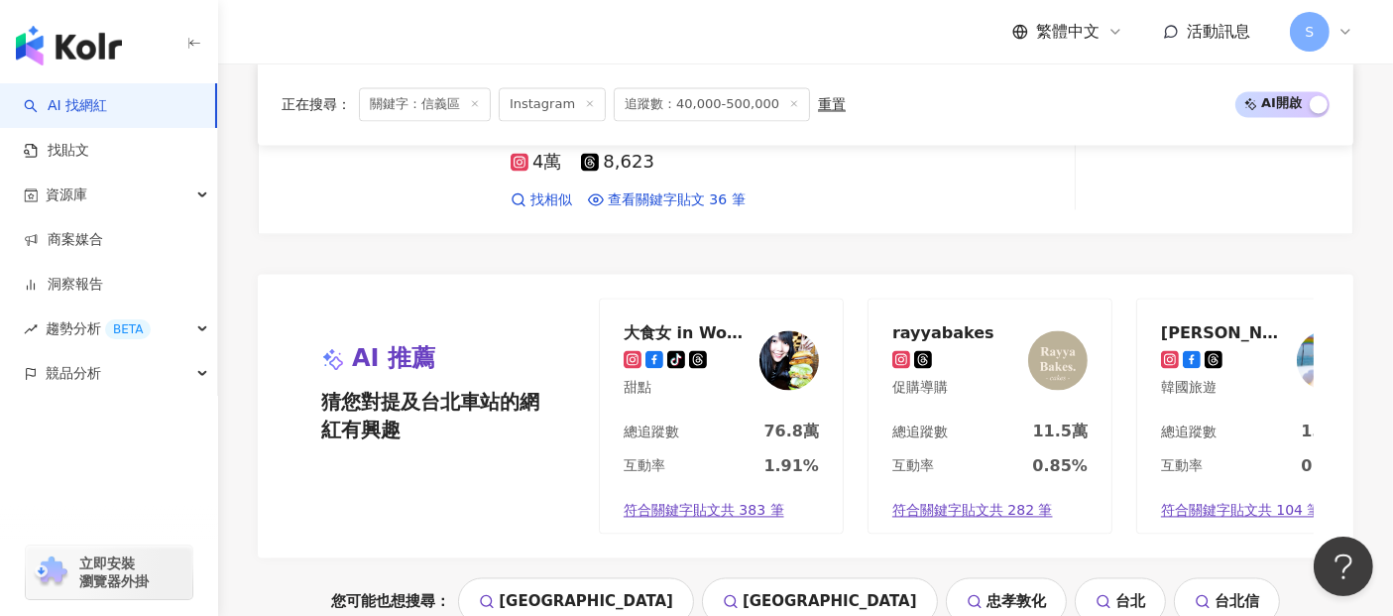
scroll to position [4318, 0]
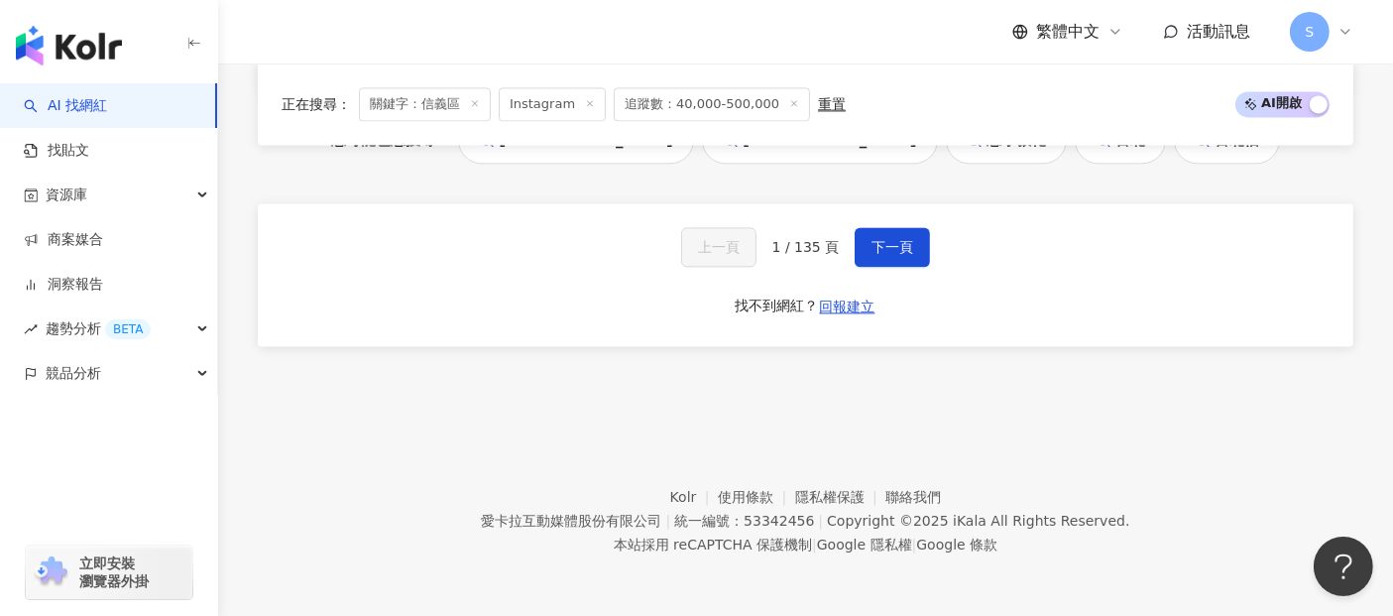
drag, startPoint x: 1355, startPoint y: 364, endPoint x: 1334, endPoint y: 236, distance: 129.6
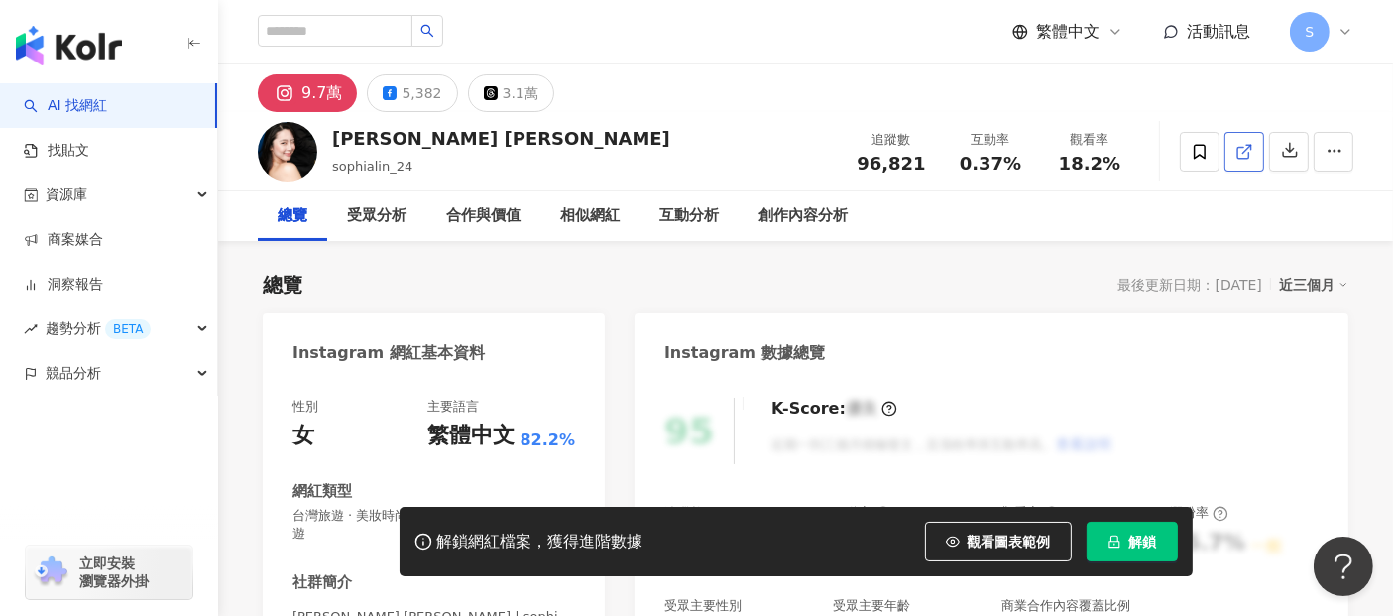
click at [1246, 152] on icon at bounding box center [1245, 152] width 18 height 18
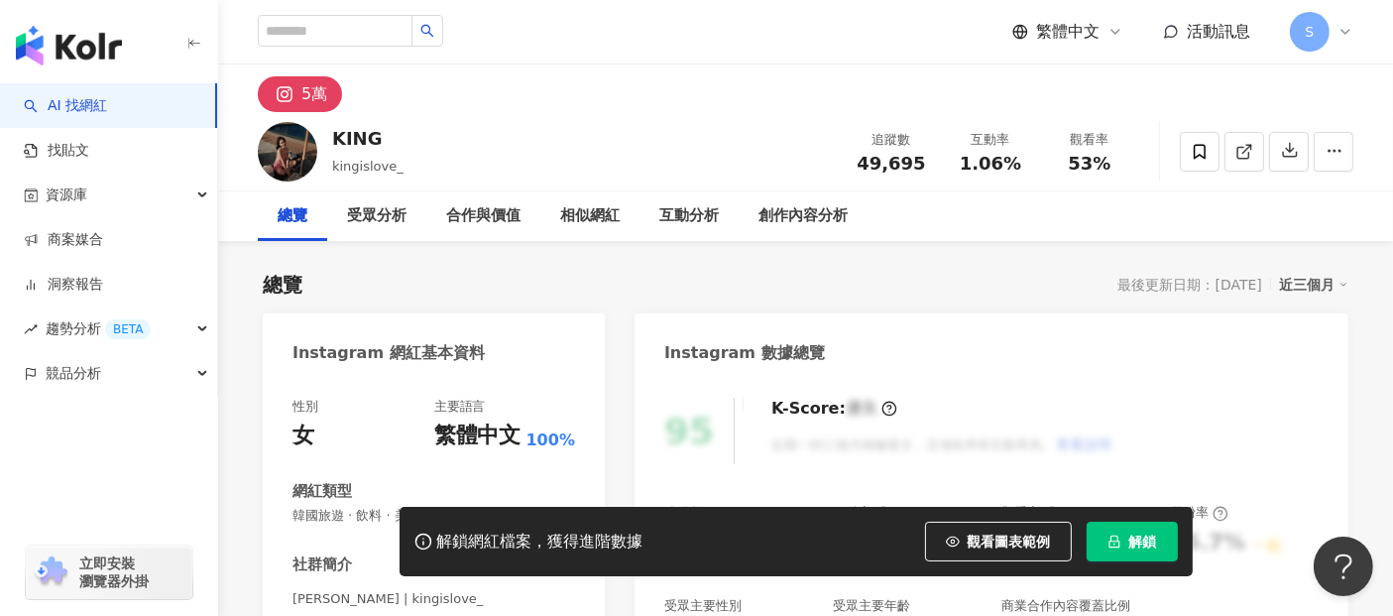
click at [1249, 153] on icon at bounding box center [1243, 152] width 11 height 11
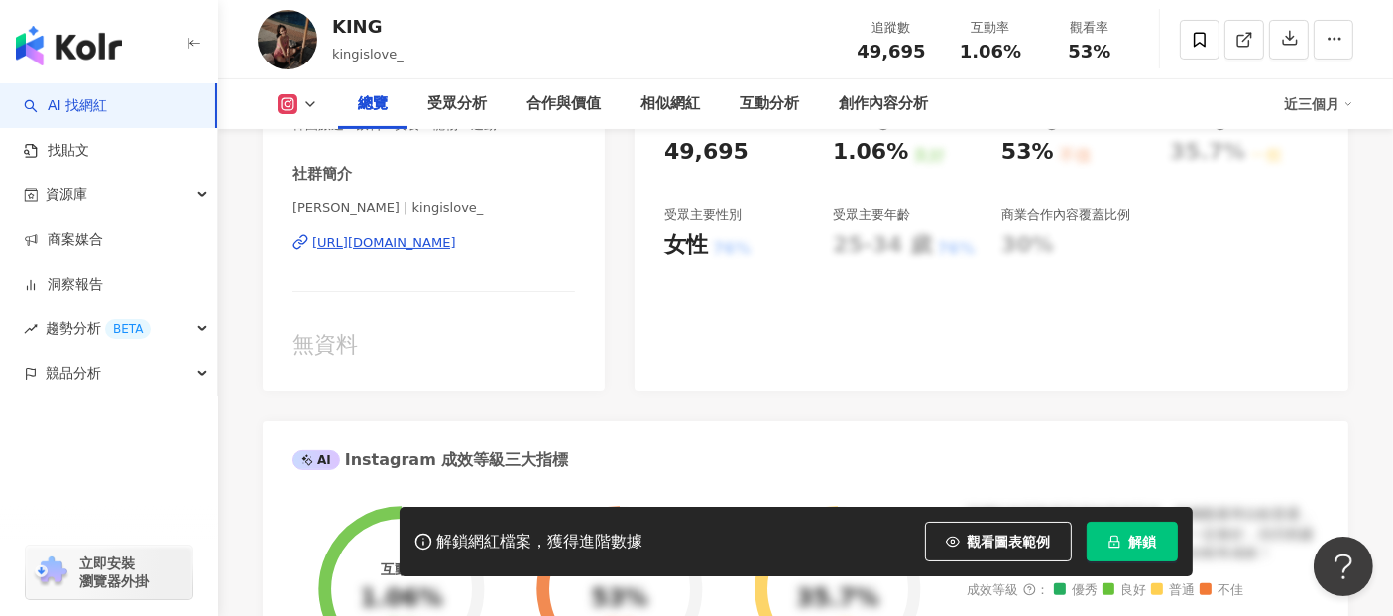
scroll to position [550, 0]
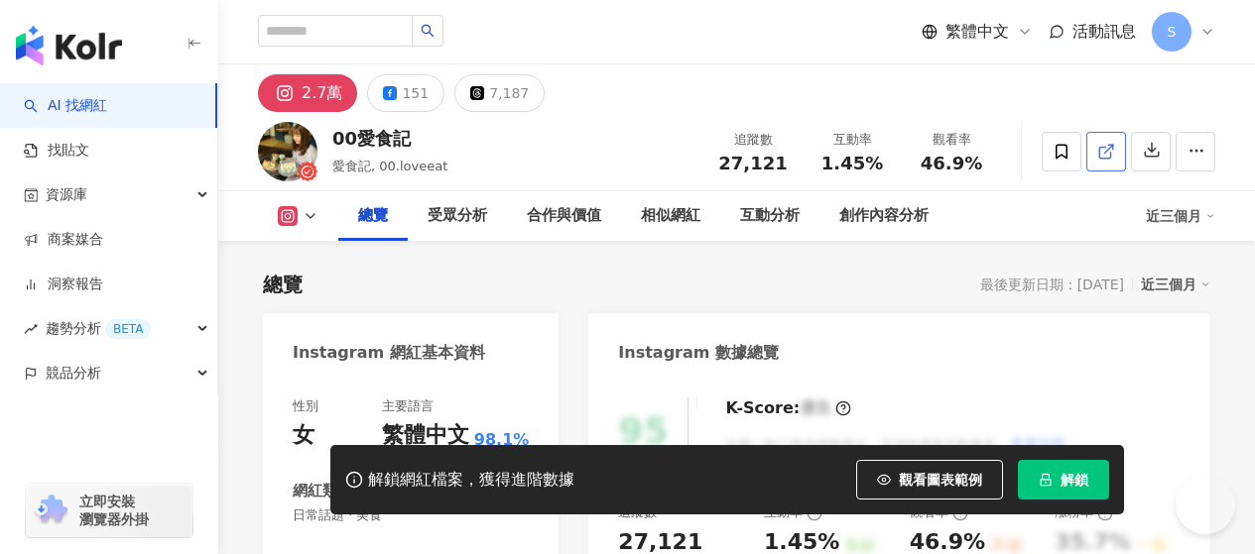
click at [1110, 151] on icon at bounding box center [1104, 152] width 11 height 11
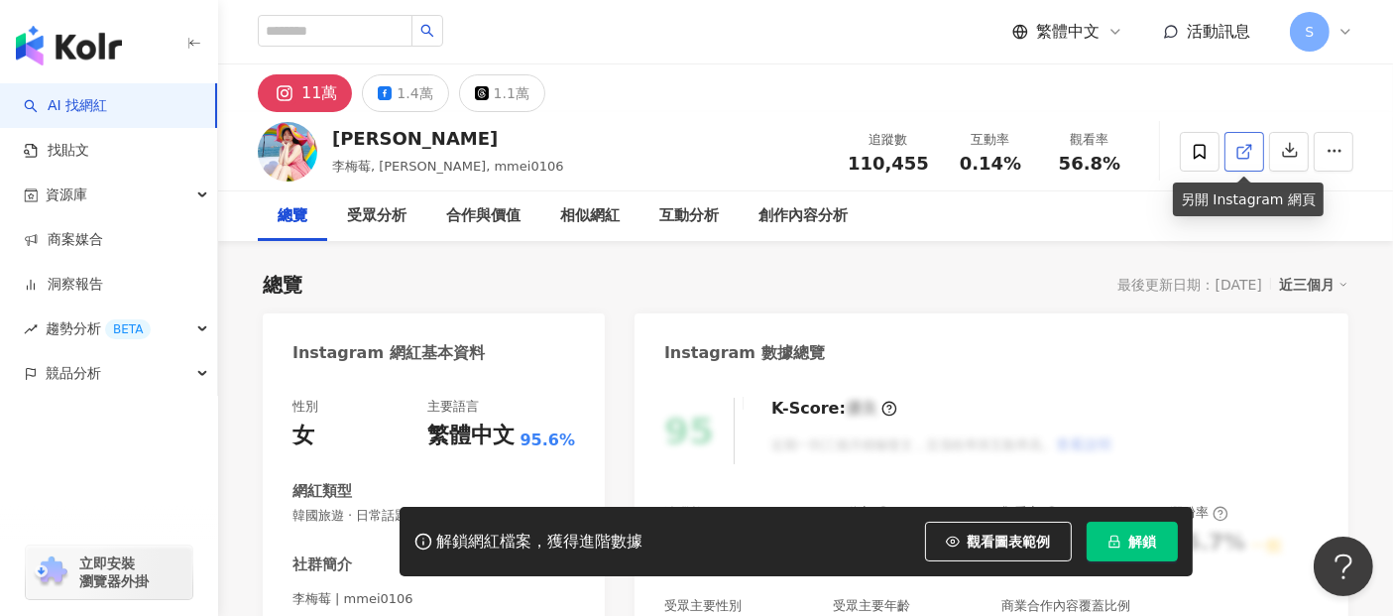
click at [1244, 145] on icon at bounding box center [1245, 152] width 18 height 18
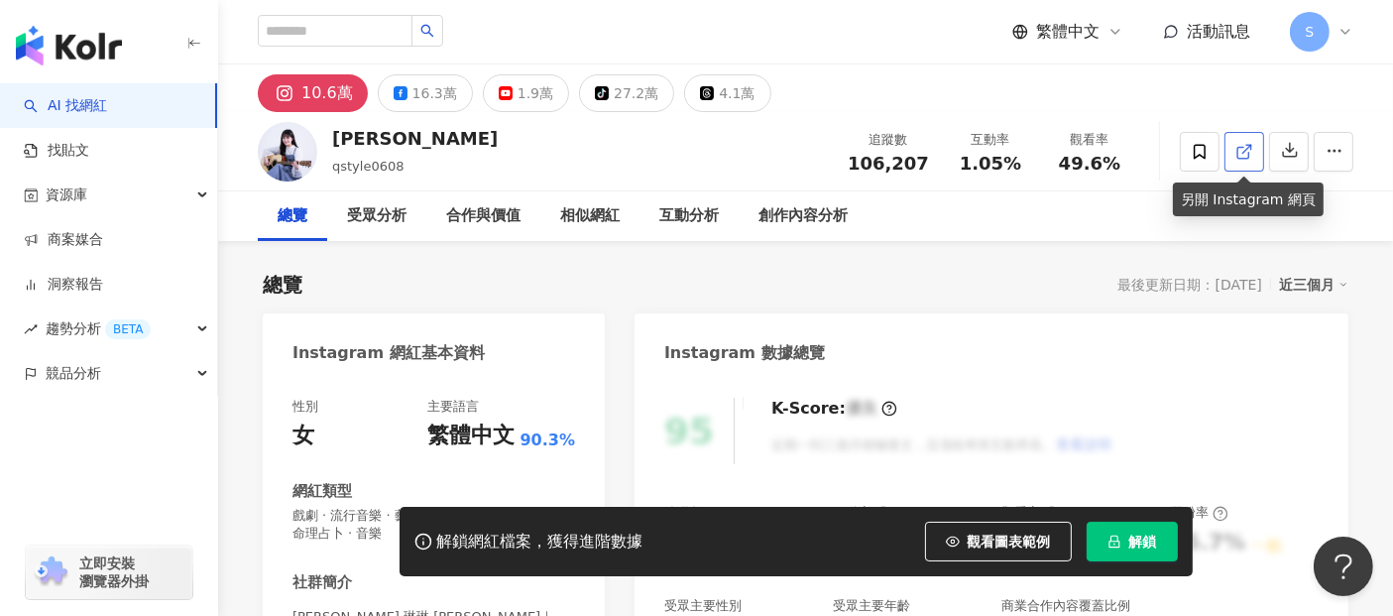
click at [1240, 154] on icon at bounding box center [1245, 152] width 18 height 18
